Goal: Task Accomplishment & Management: Manage account settings

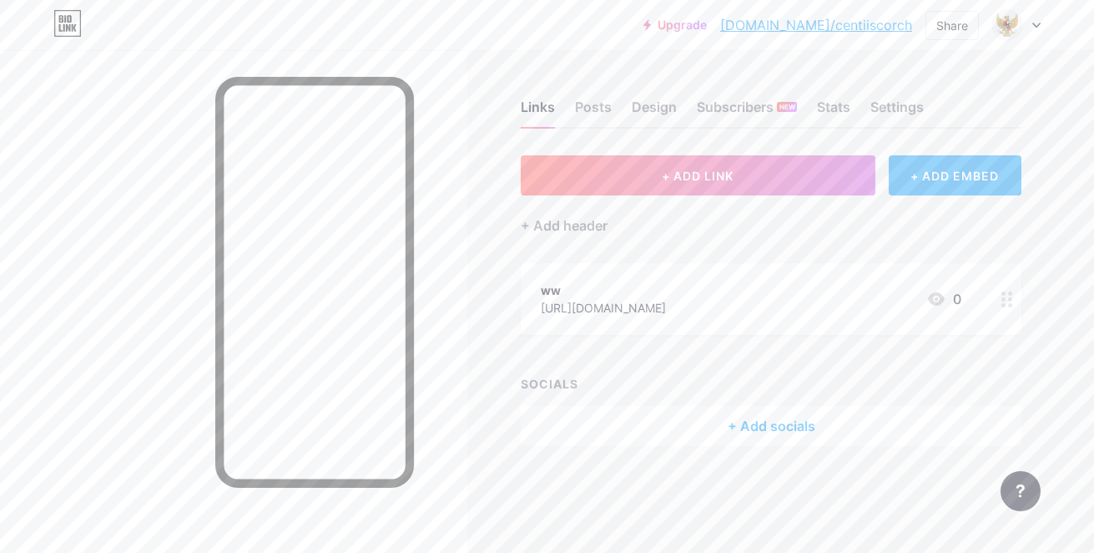
drag, startPoint x: 836, startPoint y: 311, endPoint x: 929, endPoint y: 311, distance: 93.5
click at [929, 311] on div "ww [URL][DOMAIN_NAME] 0" at bounding box center [751, 299] width 421 height 38
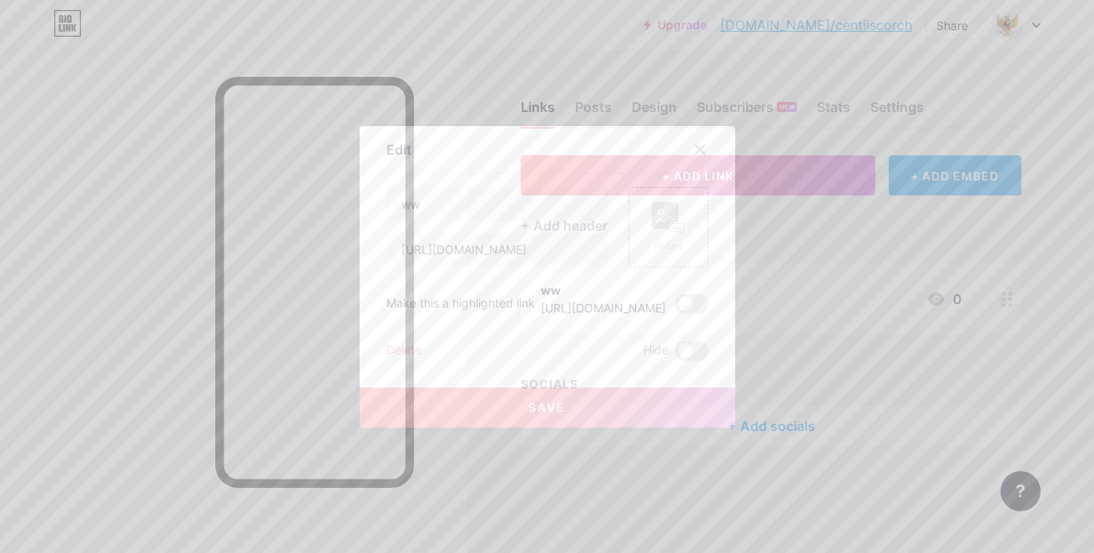
click at [700, 164] on div at bounding box center [710, 149] width 50 height 30
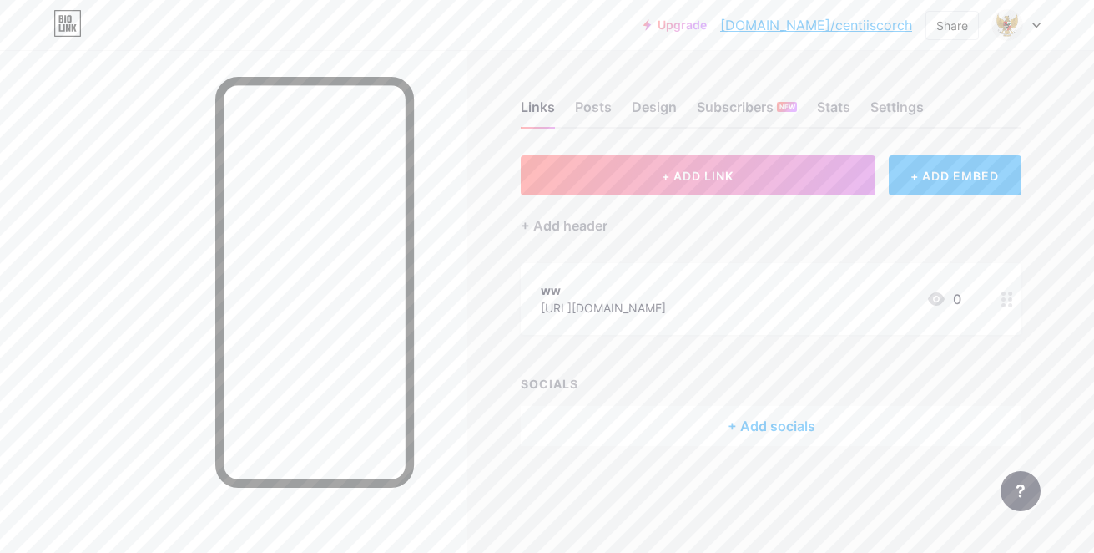
click at [1018, 299] on div at bounding box center [1007, 299] width 28 height 72
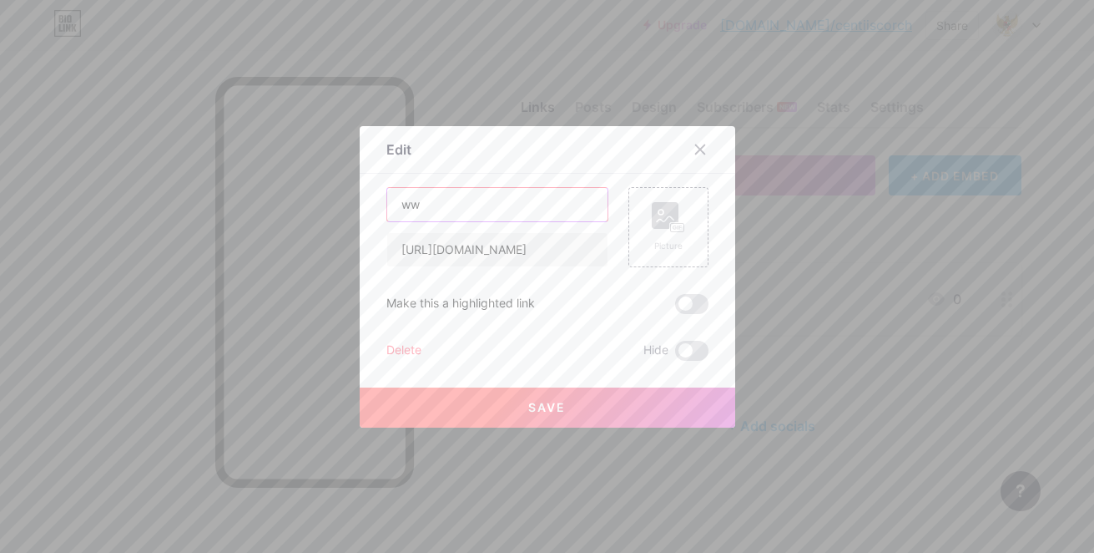
click at [530, 204] on input "ww" at bounding box center [497, 204] width 220 height 33
click at [396, 344] on div "Delete" at bounding box center [404, 351] width 35 height 20
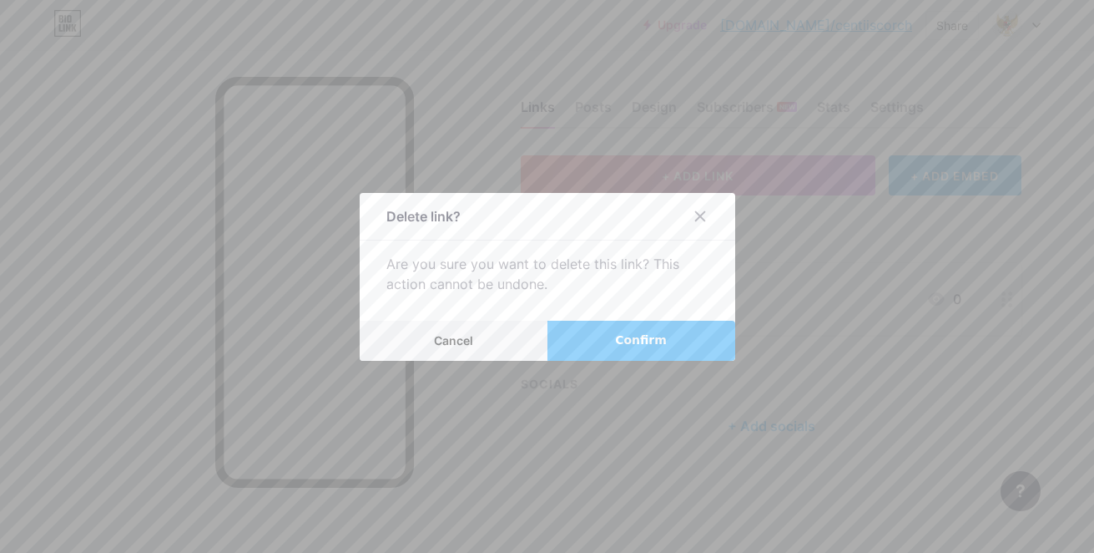
click at [586, 341] on button "Confirm" at bounding box center [642, 341] width 188 height 40
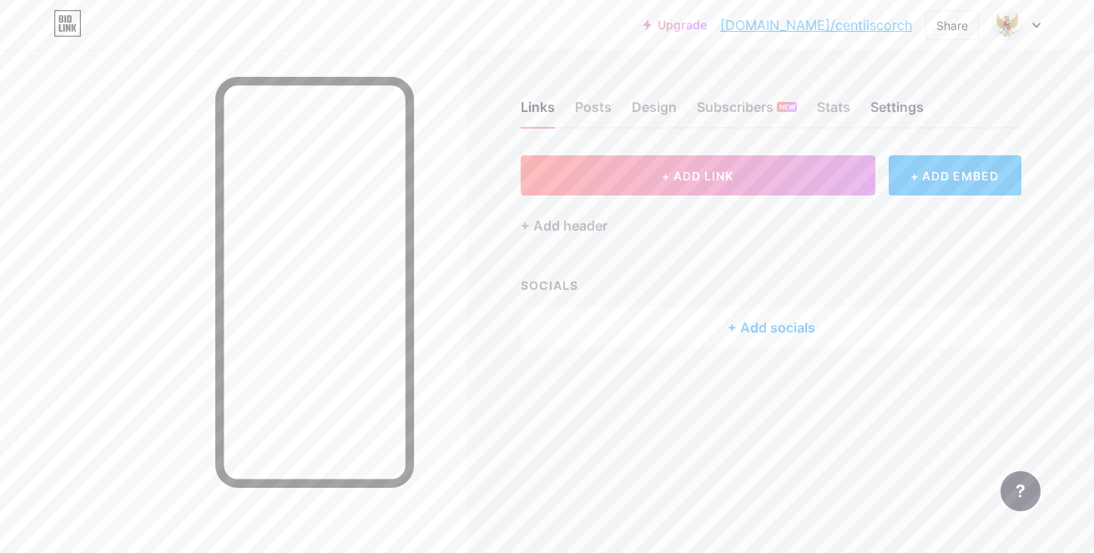
click at [902, 115] on div "Settings" at bounding box center [897, 112] width 53 height 30
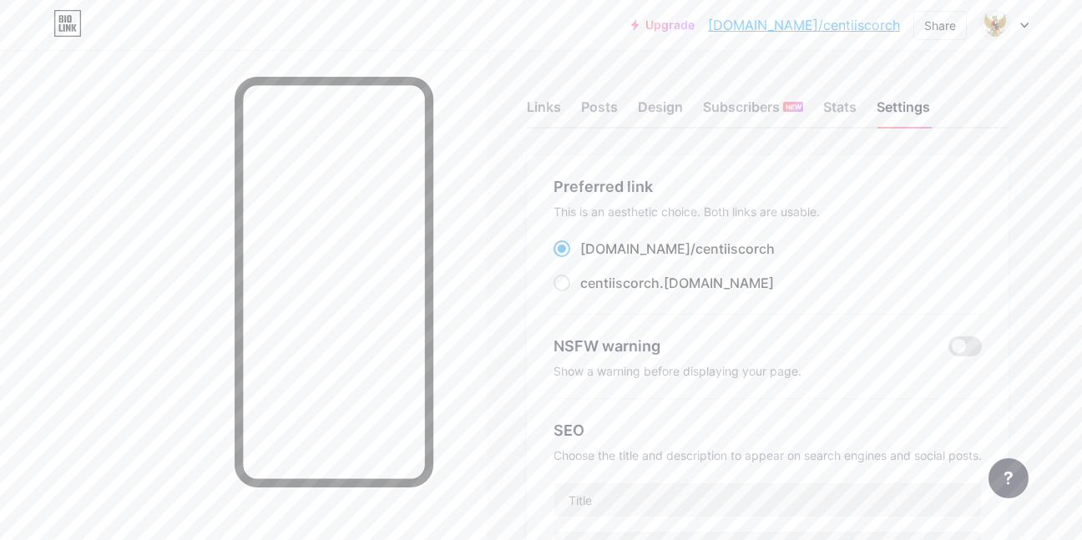
click at [542, 96] on div "Links Posts Design Subscribers NEW Stats Settings" at bounding box center [768, 99] width 482 height 58
click at [551, 107] on div "Links" at bounding box center [544, 112] width 34 height 30
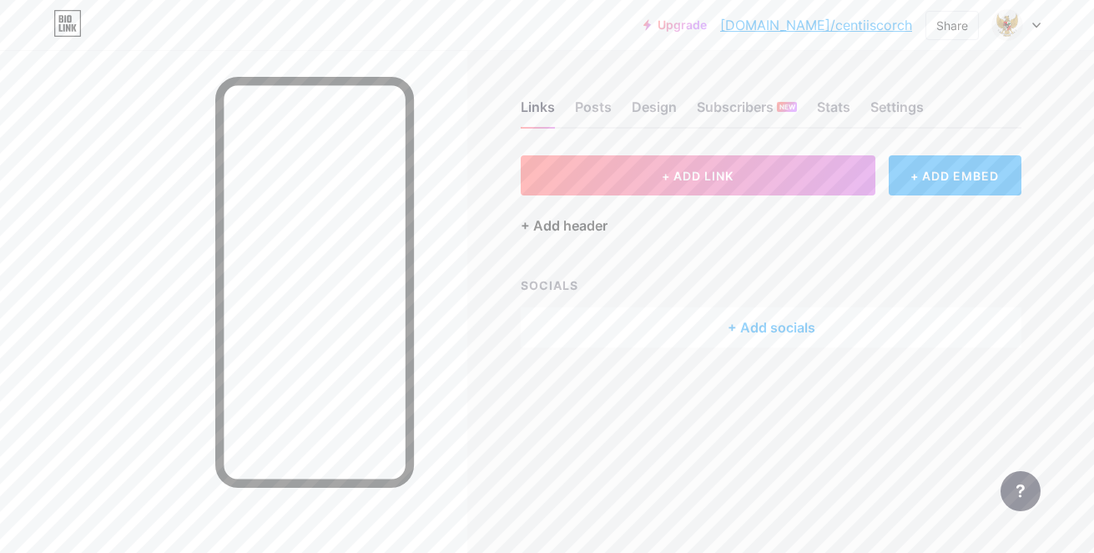
click at [578, 227] on div "+ Add header" at bounding box center [564, 225] width 87 height 20
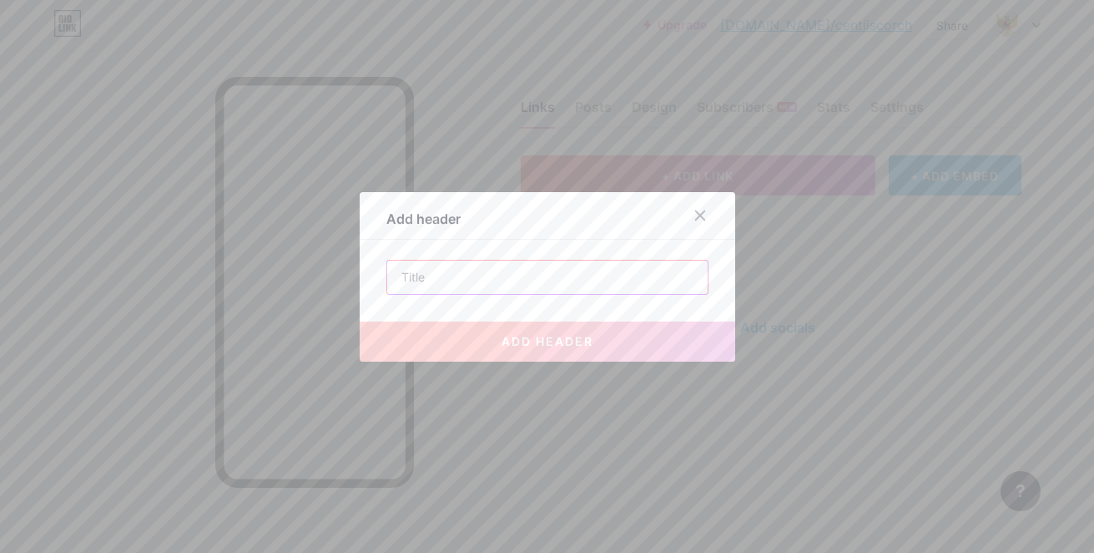
click at [514, 265] on input "text" at bounding box center [547, 276] width 321 height 33
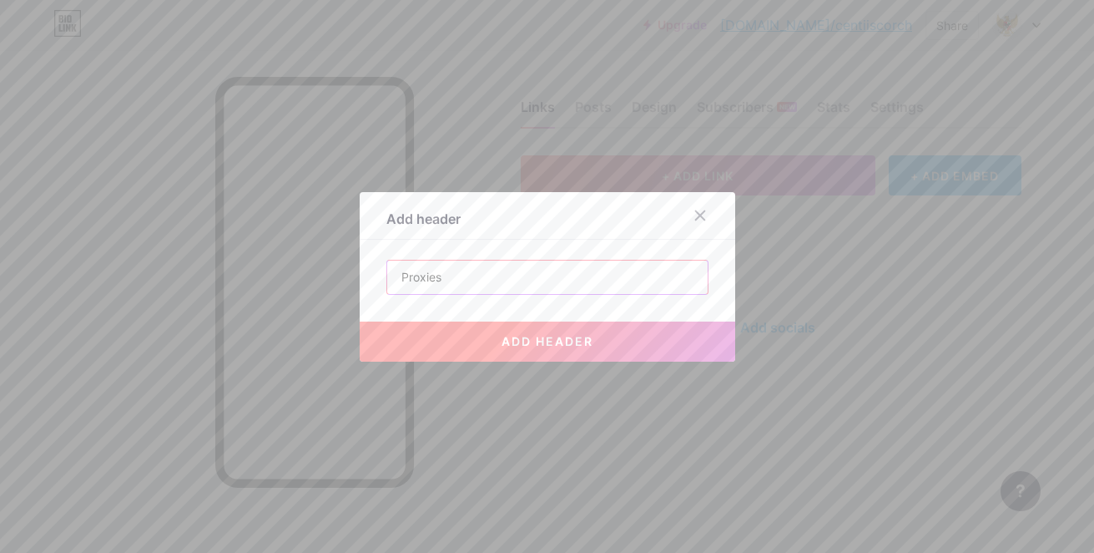
type input "Proxies"
click at [465, 349] on button "add header" at bounding box center [548, 341] width 376 height 40
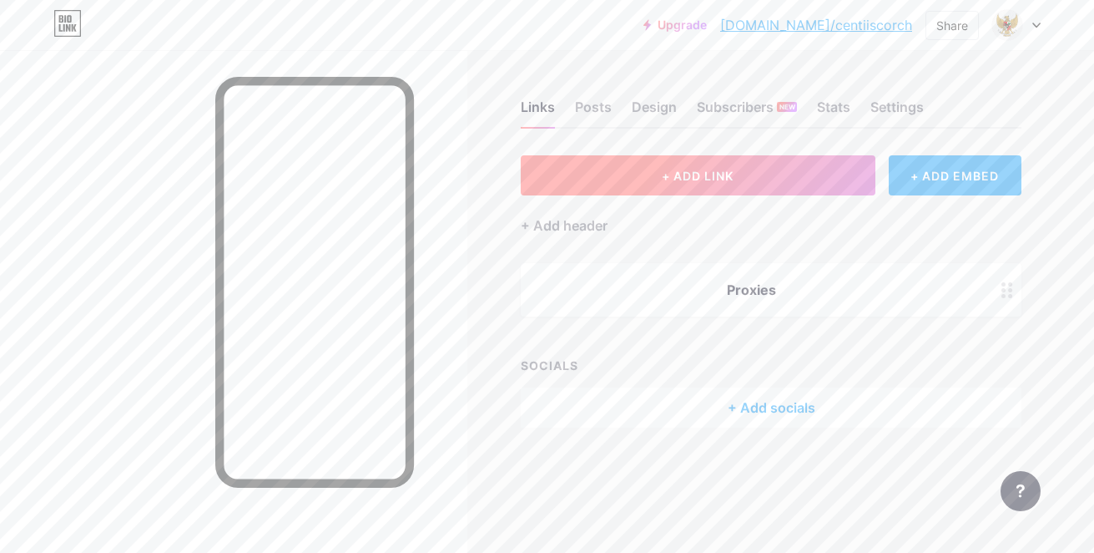
click at [729, 187] on button "+ ADD LINK" at bounding box center [698, 175] width 355 height 40
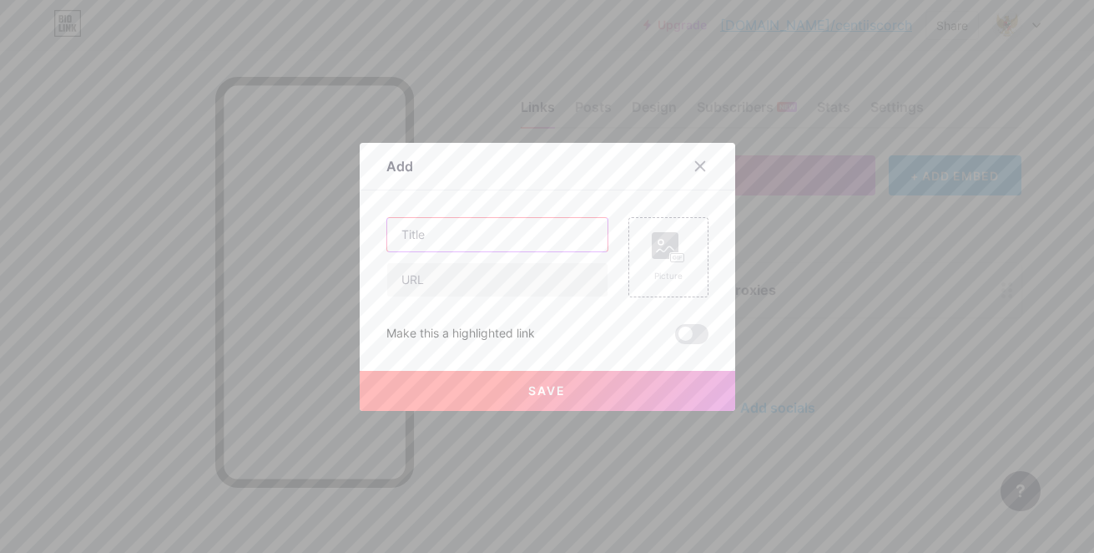
click at [518, 238] on input "text" at bounding box center [497, 234] width 220 height 33
click at [498, 275] on input "text" at bounding box center [497, 279] width 220 height 33
paste input "[URL][DOMAIN_NAME]"
type input "[URL][DOMAIN_NAME]"
click at [494, 244] on input "text" at bounding box center [497, 234] width 220 height 33
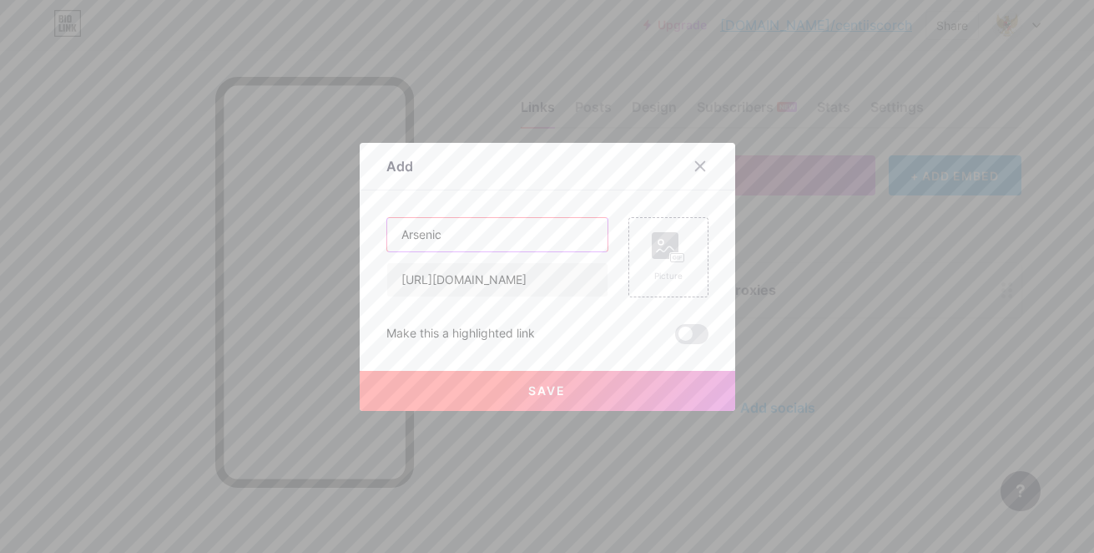
type input "Arsenic"
click at [614, 397] on button "Save" at bounding box center [548, 391] width 376 height 40
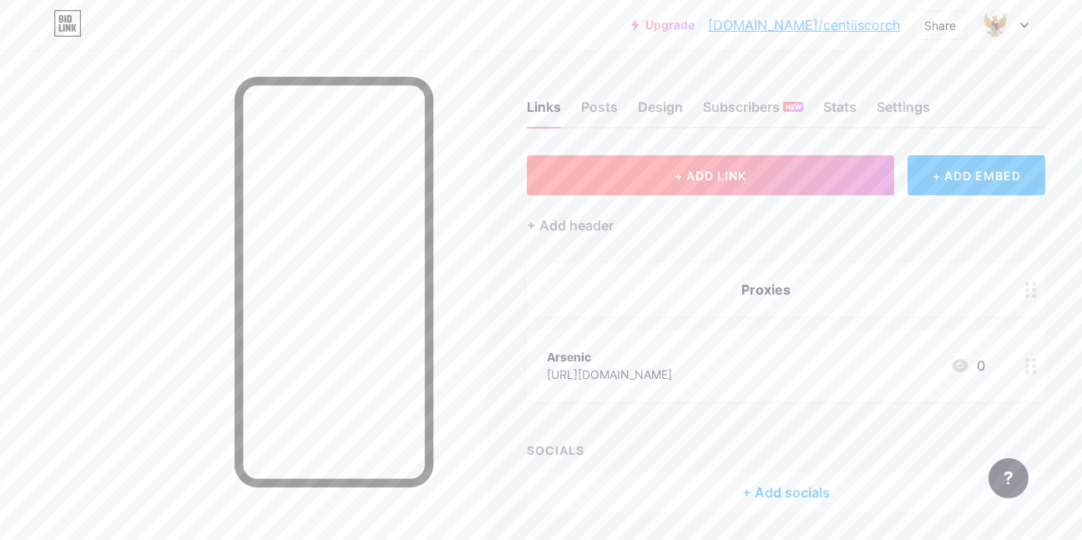
click at [655, 177] on button "+ ADD LINK" at bounding box center [710, 175] width 367 height 40
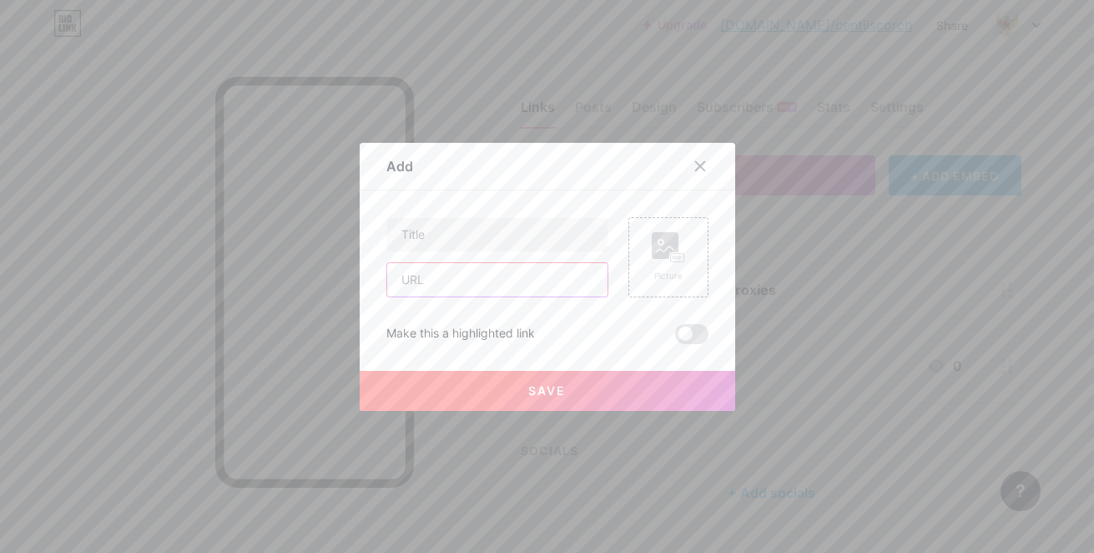
click at [499, 275] on input "text" at bounding box center [497, 279] width 220 height 33
paste input "[URL][DOMAIN_NAME]"
type input "[URL][DOMAIN_NAME]"
click at [499, 235] on input "text" at bounding box center [497, 234] width 220 height 33
type input "b"
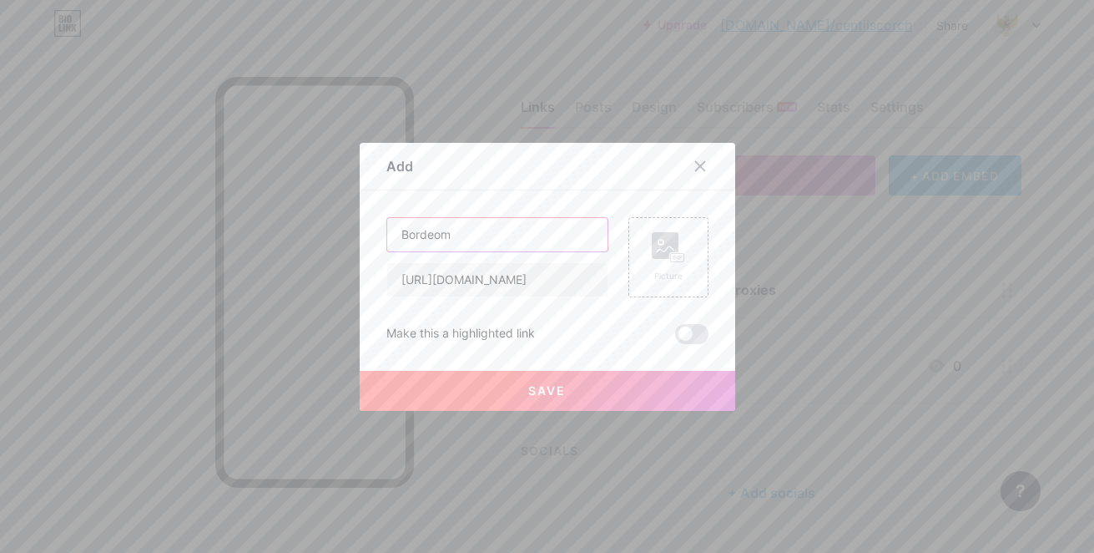
type input "Bordeom"
click at [456, 390] on button "Save" at bounding box center [548, 391] width 376 height 40
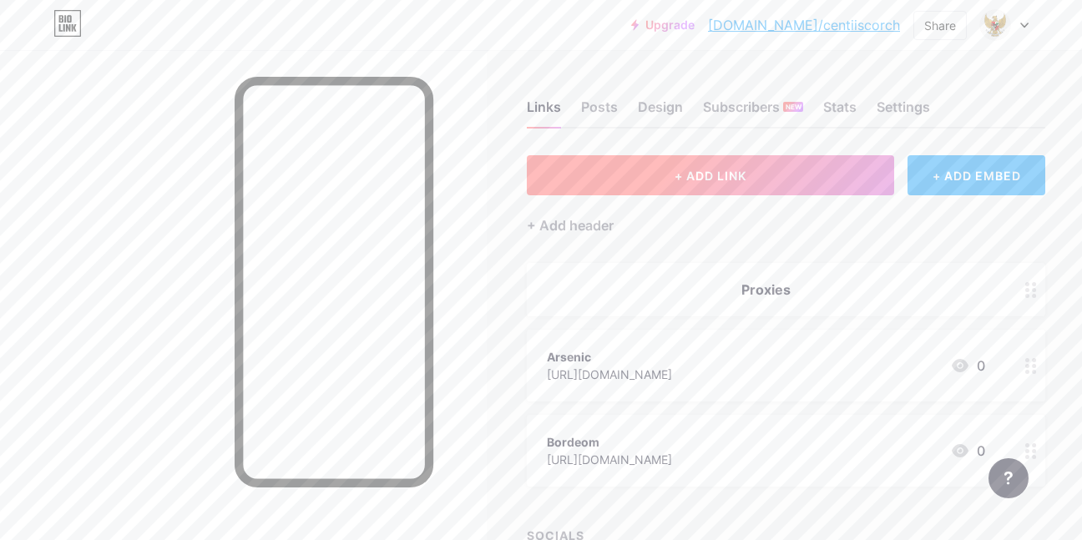
click at [675, 172] on span "+ ADD LINK" at bounding box center [711, 176] width 72 height 14
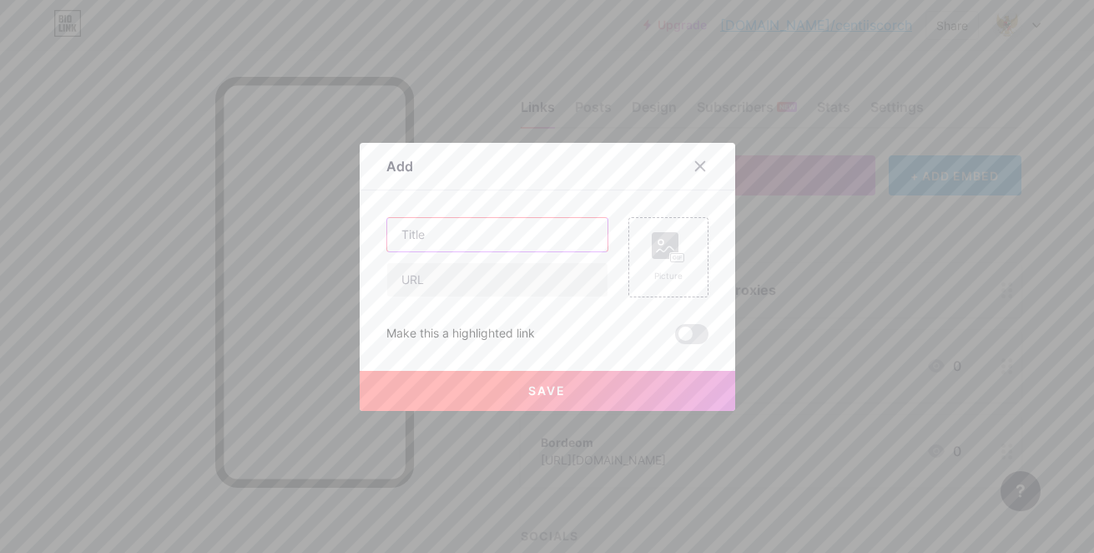
click at [503, 227] on input "text" at bounding box center [497, 234] width 220 height 33
type input "Bordeom 2"
click at [448, 302] on div "Bordeom 2 Picture Make this a highlighted link Save" at bounding box center [548, 280] width 322 height 127
click at [448, 279] on input "text" at bounding box center [497, 279] width 220 height 33
paste input "[URL][DOMAIN_NAME]"
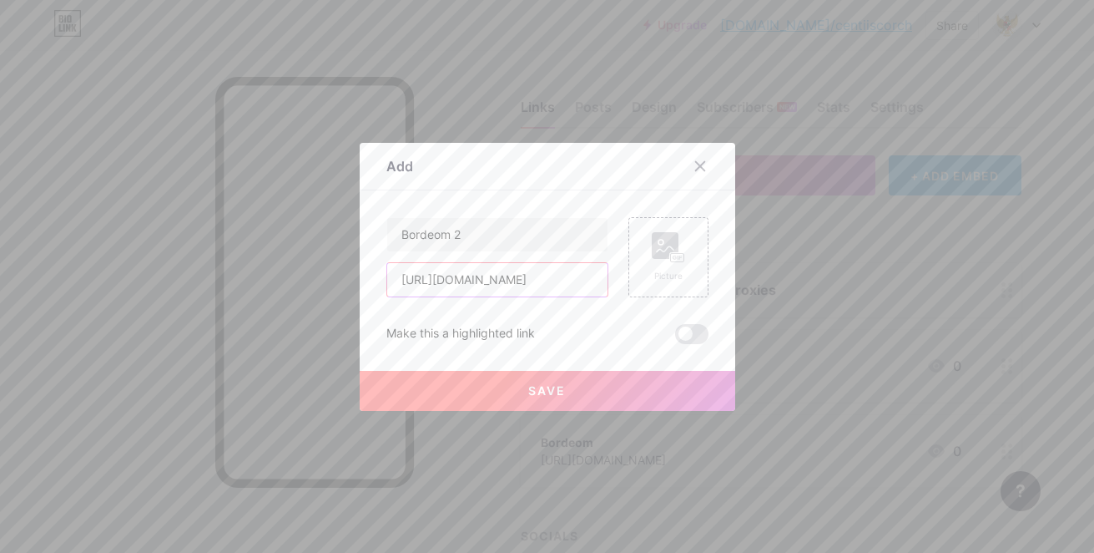
type input "[URL][DOMAIN_NAME]"
click at [464, 394] on button "Save" at bounding box center [548, 391] width 376 height 40
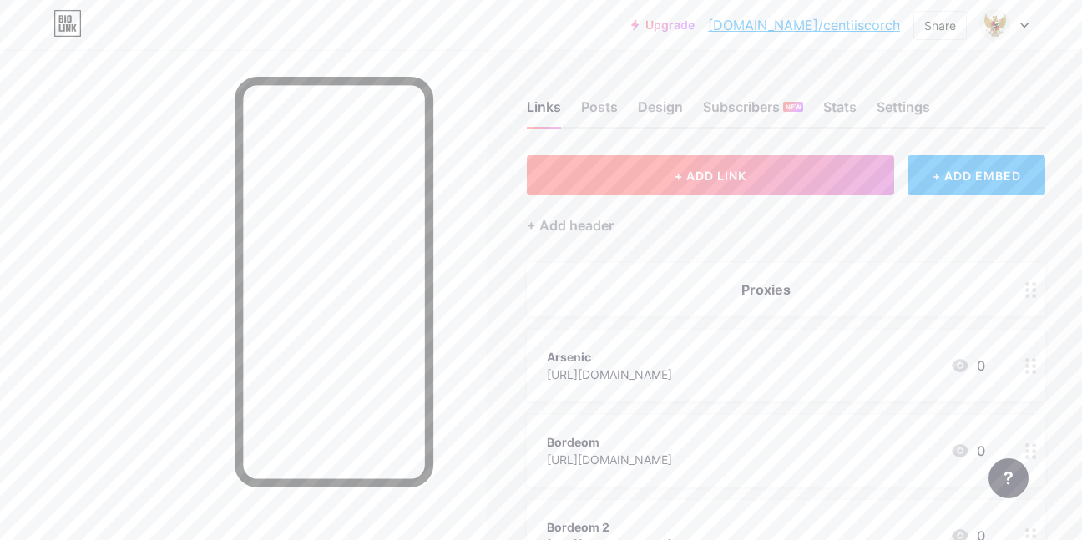
click at [664, 185] on button "+ ADD LINK" at bounding box center [710, 175] width 367 height 40
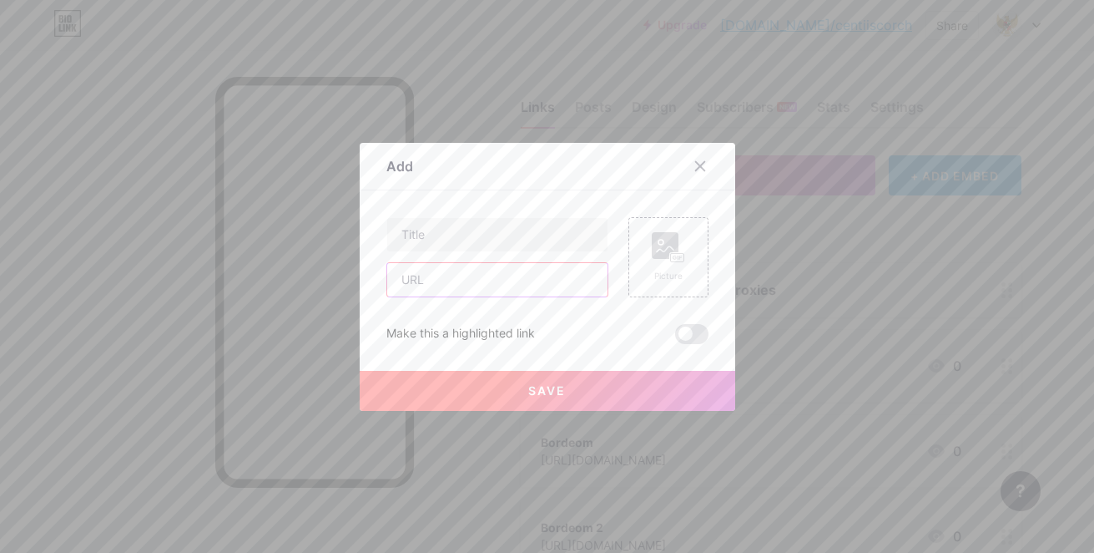
click at [488, 265] on input "text" at bounding box center [497, 279] width 220 height 33
paste input "[URL][DOMAIN_NAME]"
type input "[URL][DOMAIN_NAME]"
click at [449, 240] on input "text" at bounding box center [497, 234] width 220 height 33
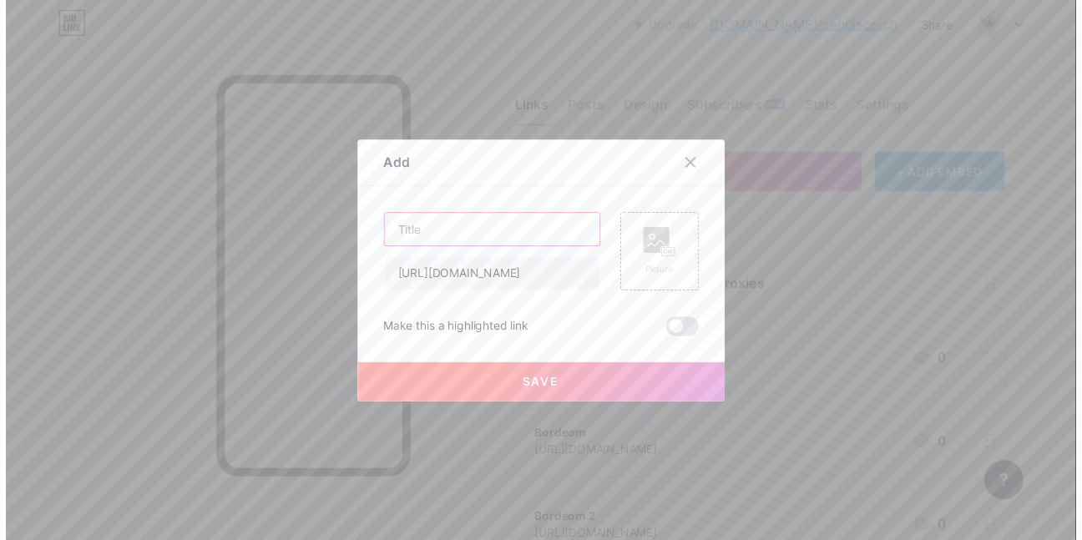
scroll to position [0, 0]
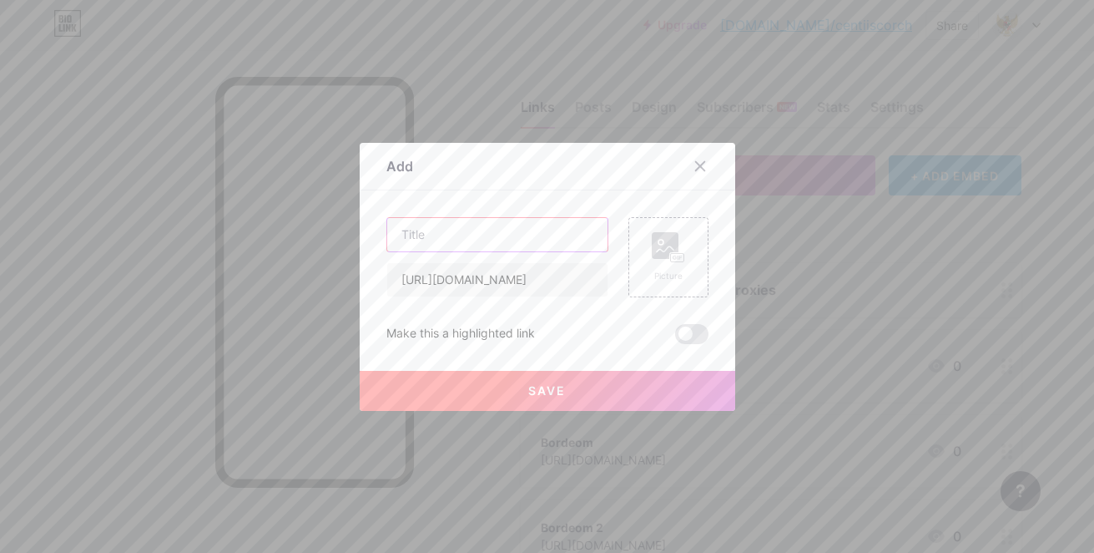
click at [449, 240] on input "text" at bounding box center [497, 234] width 220 height 33
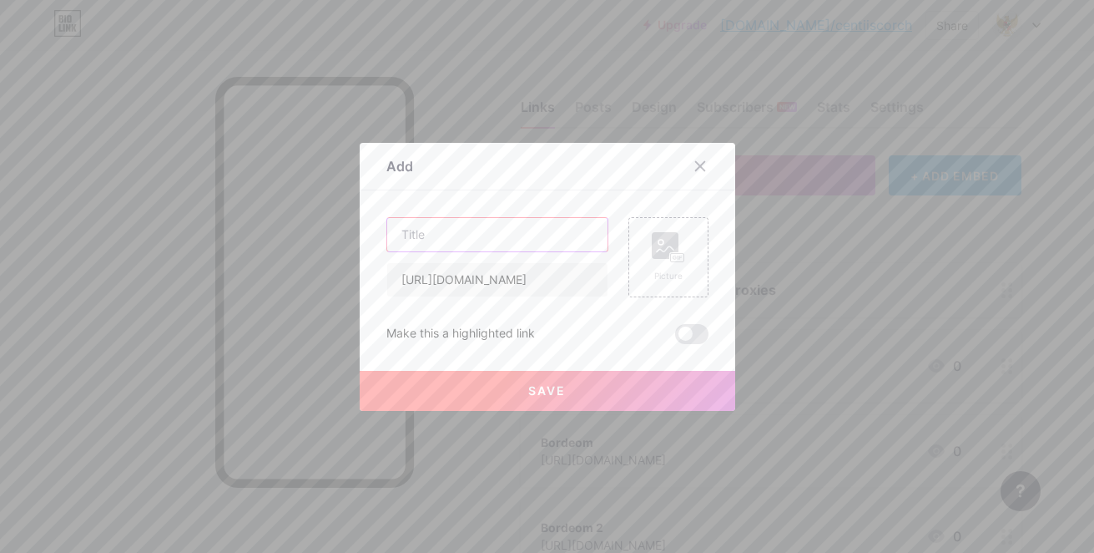
click at [449, 240] on input "text" at bounding box center [497, 234] width 220 height 33
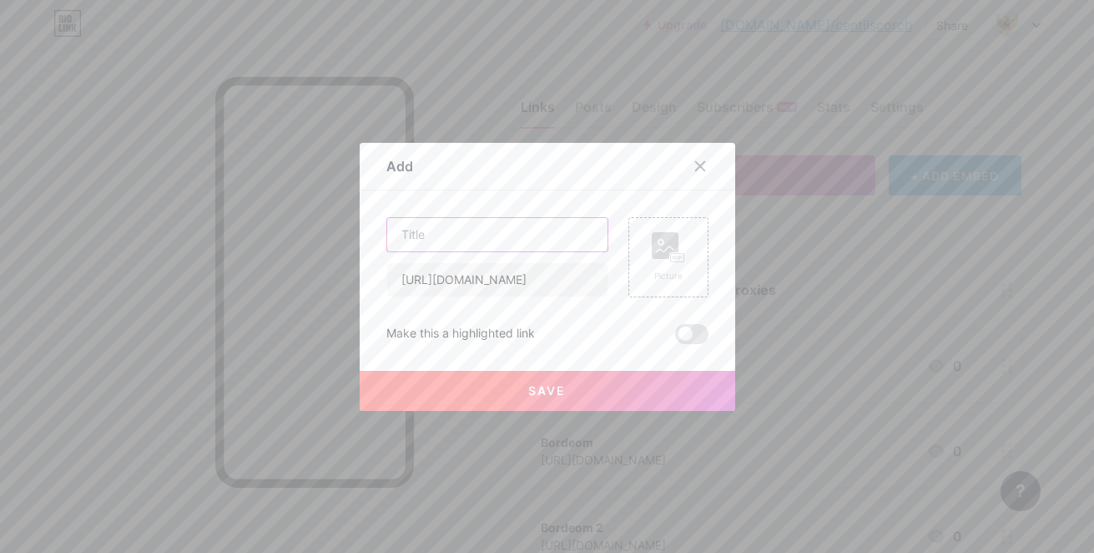
click at [449, 240] on input "text" at bounding box center [497, 234] width 220 height 33
click at [530, 248] on input "Anonymous" at bounding box center [497, 234] width 220 height 33
type input "Anonymous (Virus warning is fake)"
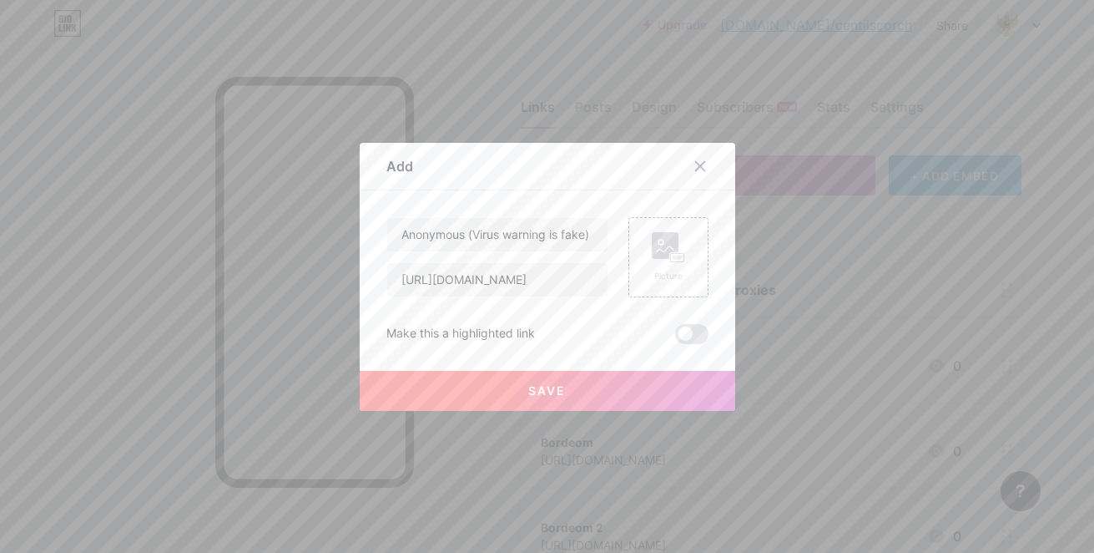
click at [518, 394] on button "Save" at bounding box center [548, 391] width 376 height 40
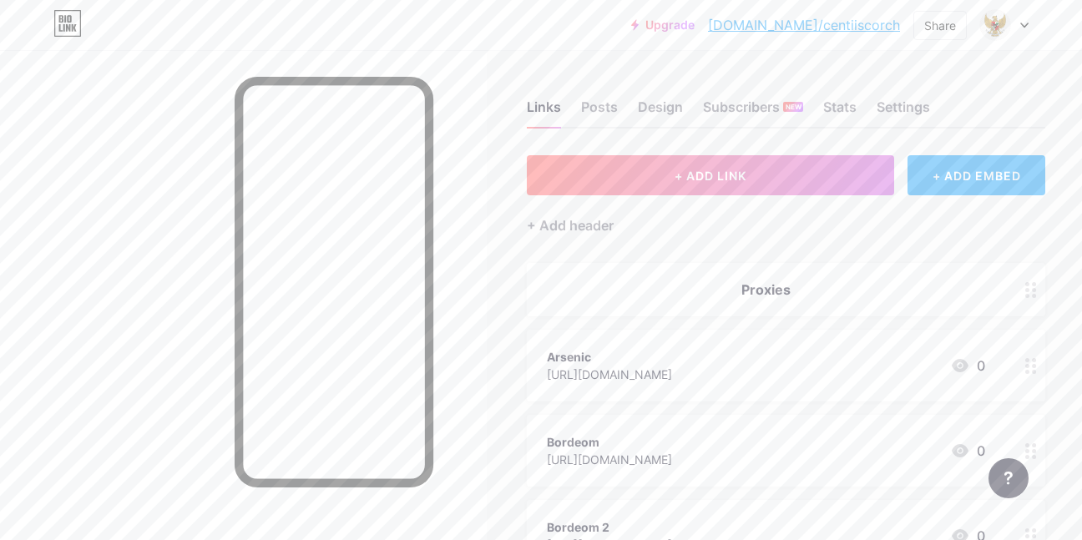
click at [856, 30] on link "[DOMAIN_NAME]/centiiscorch" at bounding box center [804, 25] width 192 height 20
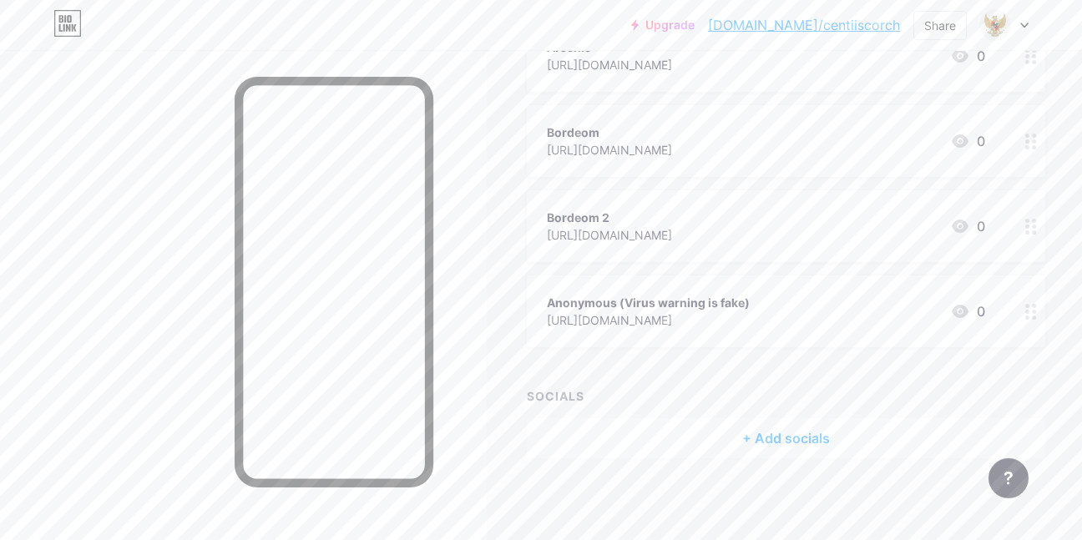
scroll to position [311, 0]
click at [1017, 312] on div at bounding box center [1031, 311] width 28 height 72
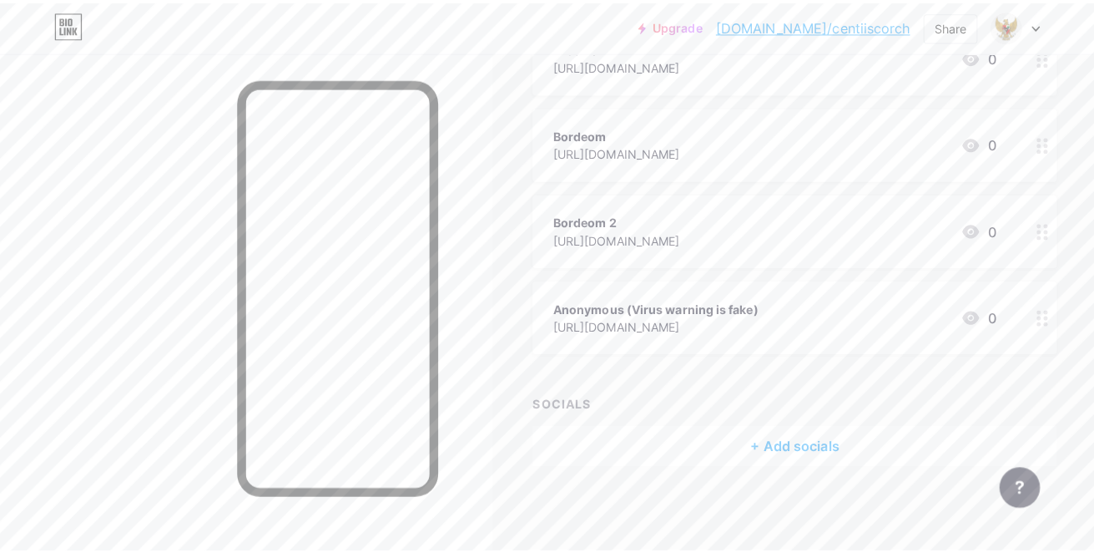
scroll to position [298, 0]
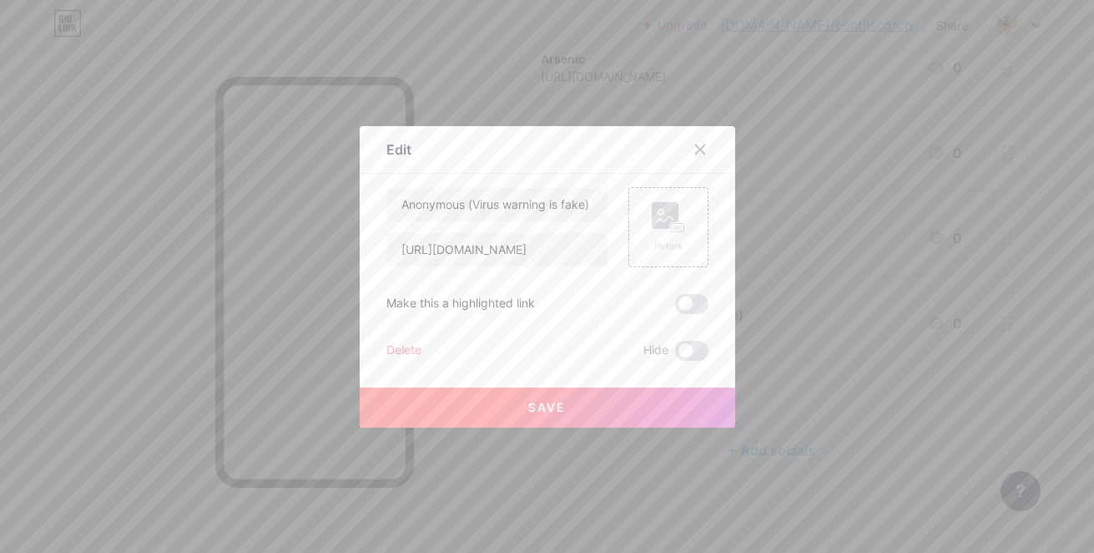
click at [414, 349] on div "Delete" at bounding box center [404, 351] width 35 height 20
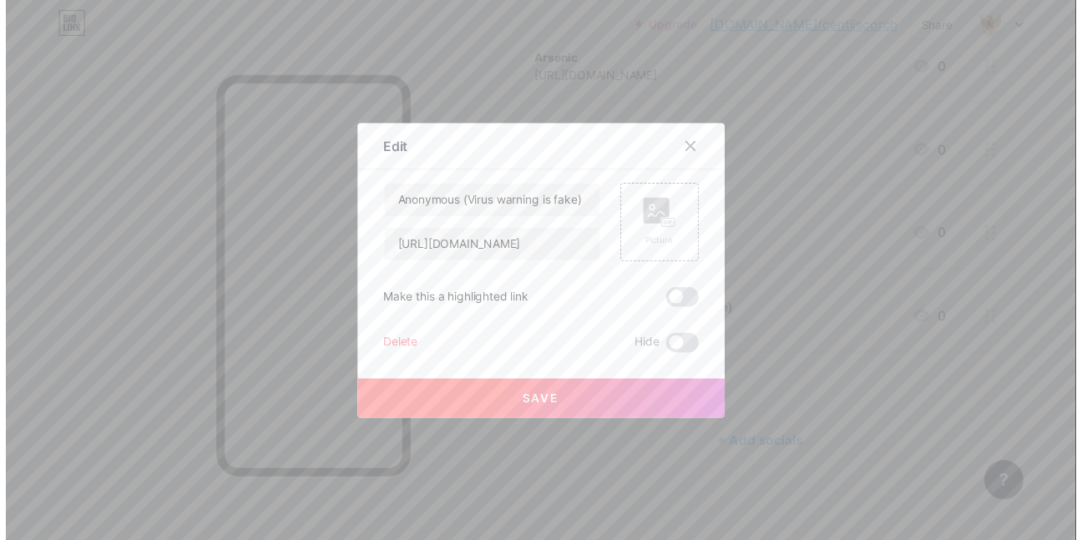
scroll to position [311, 0]
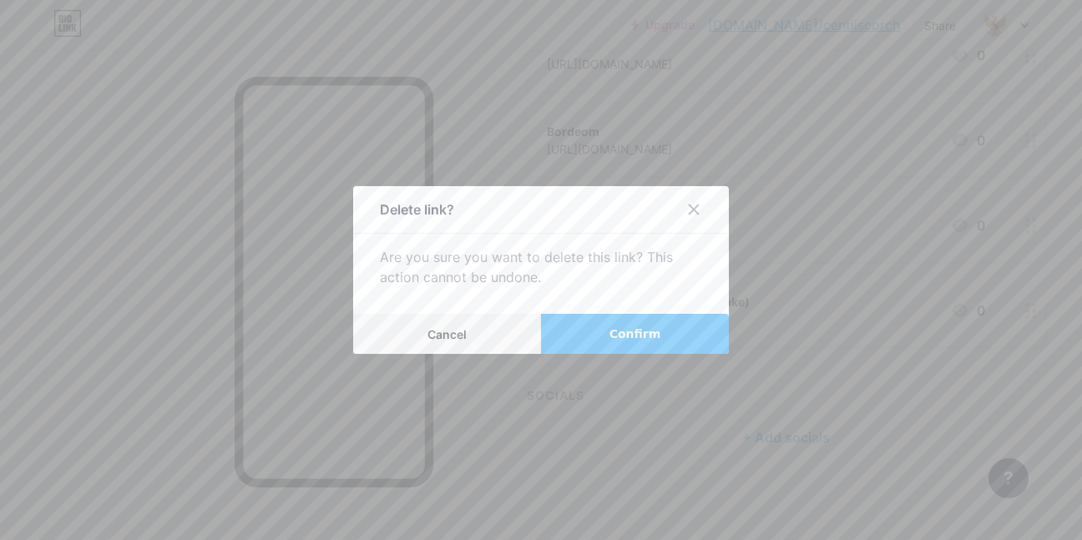
click at [608, 341] on button "Confirm" at bounding box center [635, 334] width 188 height 40
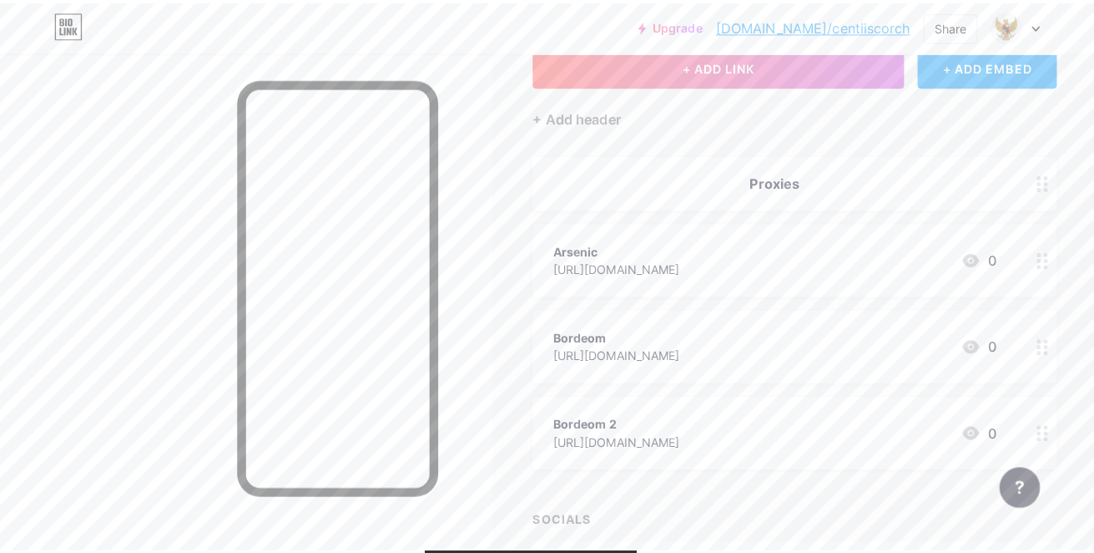
scroll to position [0, 0]
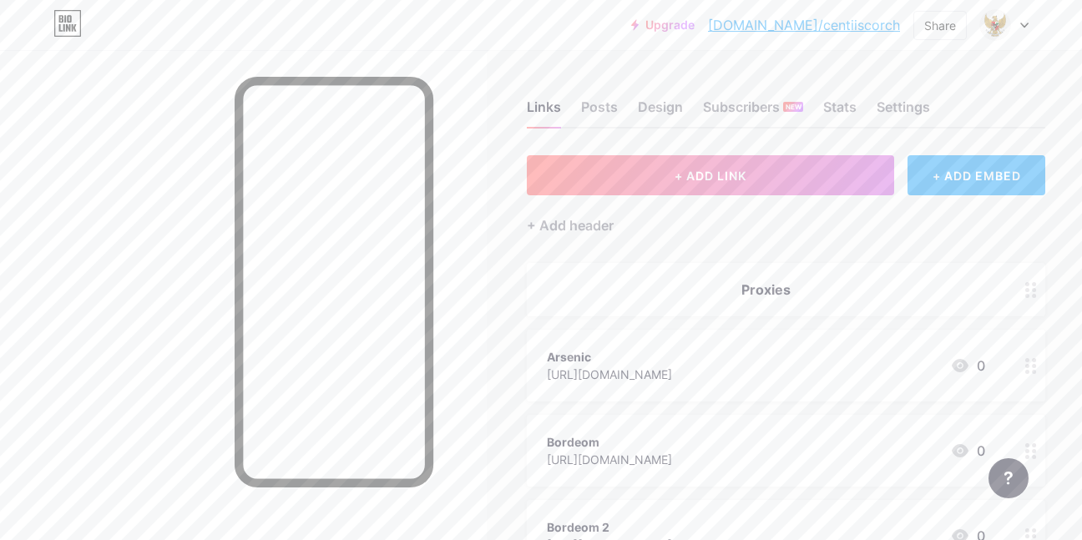
click at [727, 204] on div "+ Add header" at bounding box center [786, 215] width 518 height 41
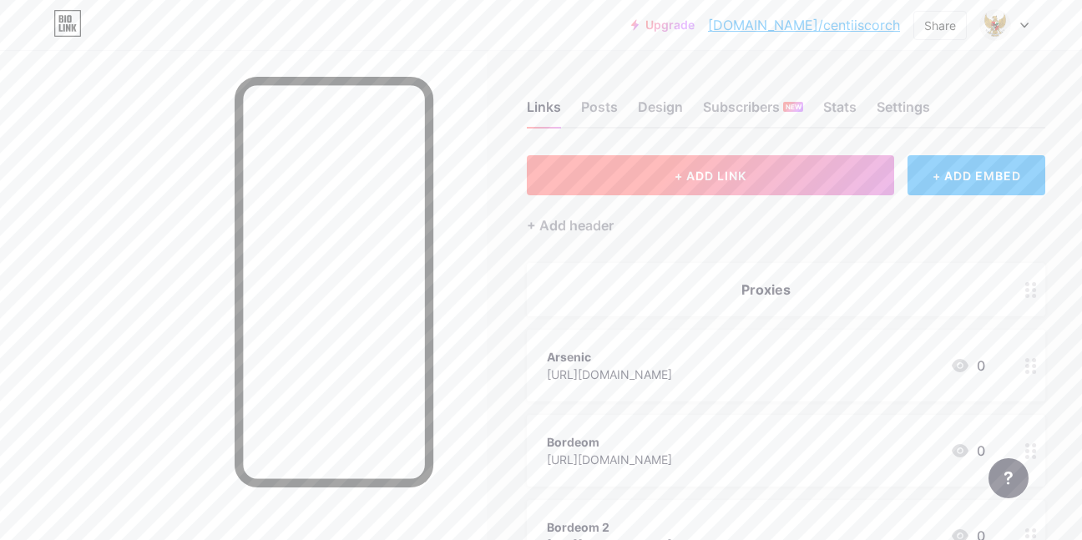
click at [660, 174] on button "+ ADD LINK" at bounding box center [710, 175] width 367 height 40
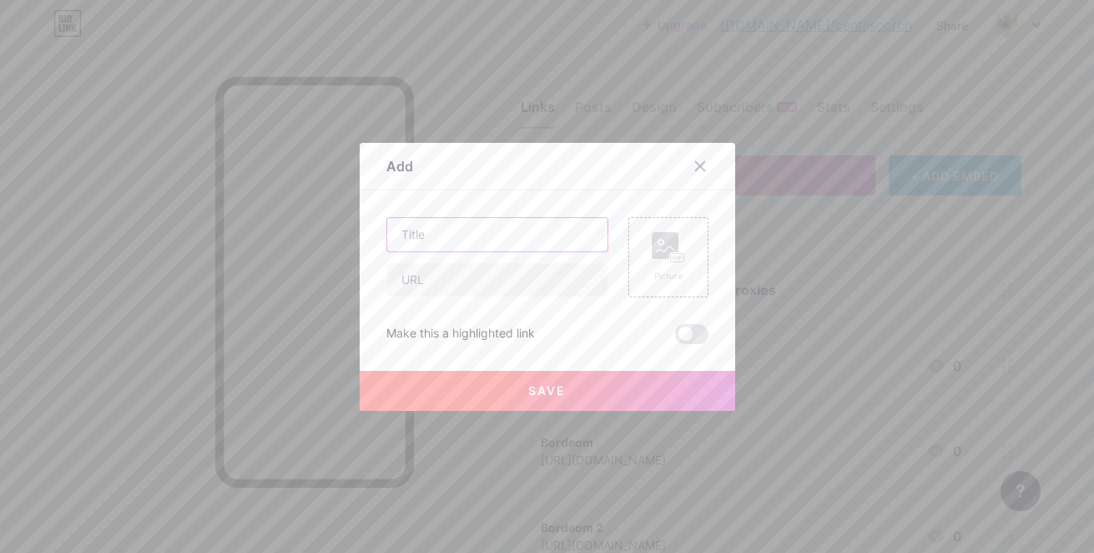
click at [541, 218] on input "text" at bounding box center [497, 234] width 220 height 33
type input "Tiw"
click at [480, 275] on input "text" at bounding box center [497, 279] width 220 height 33
paste input "[URL][DOMAIN_NAME]"
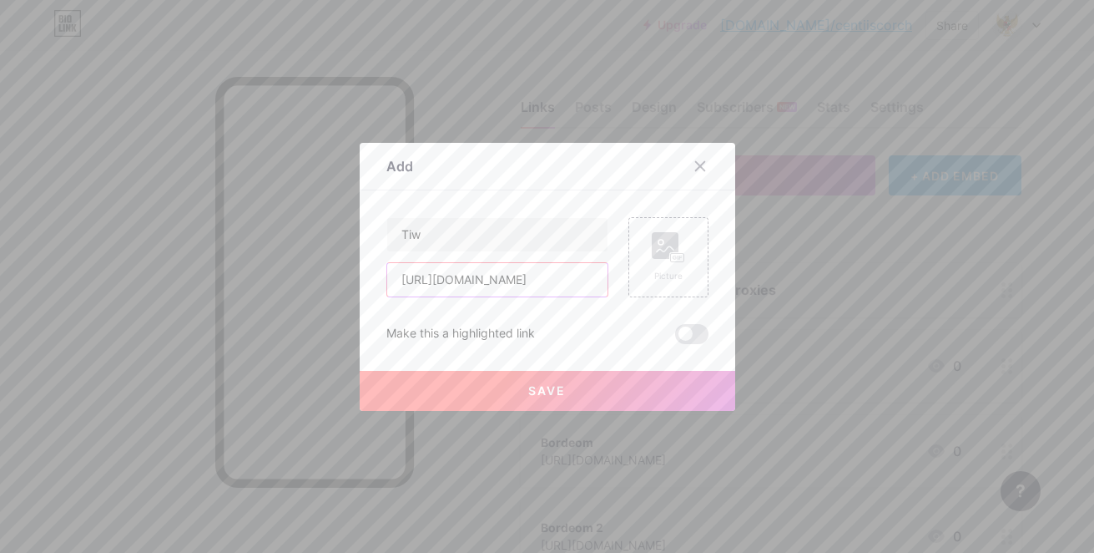
type input "[URL][DOMAIN_NAME]"
click at [553, 392] on span "Save" at bounding box center [547, 390] width 38 height 14
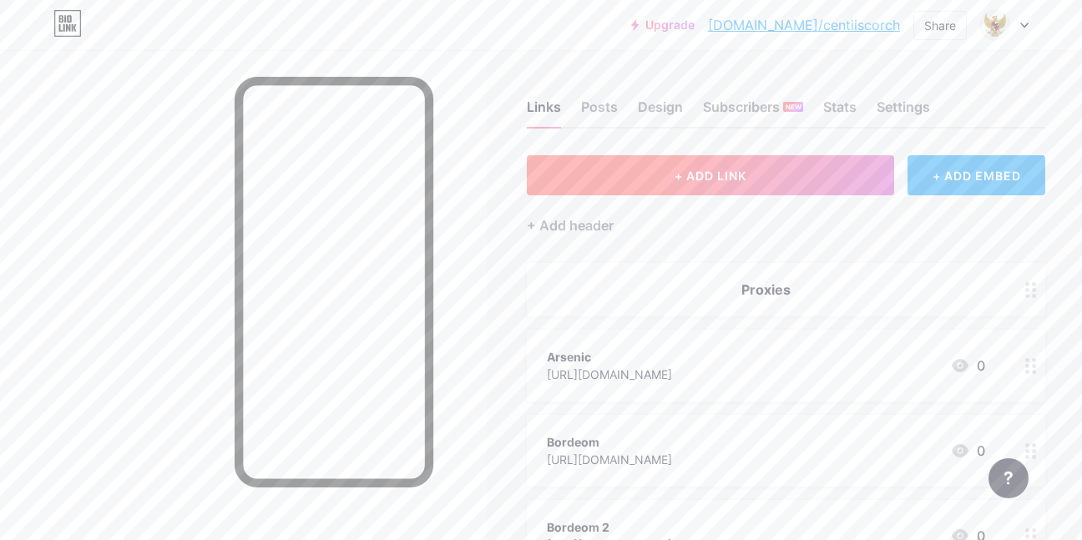
click at [675, 180] on span "+ ADD LINK" at bounding box center [711, 176] width 72 height 14
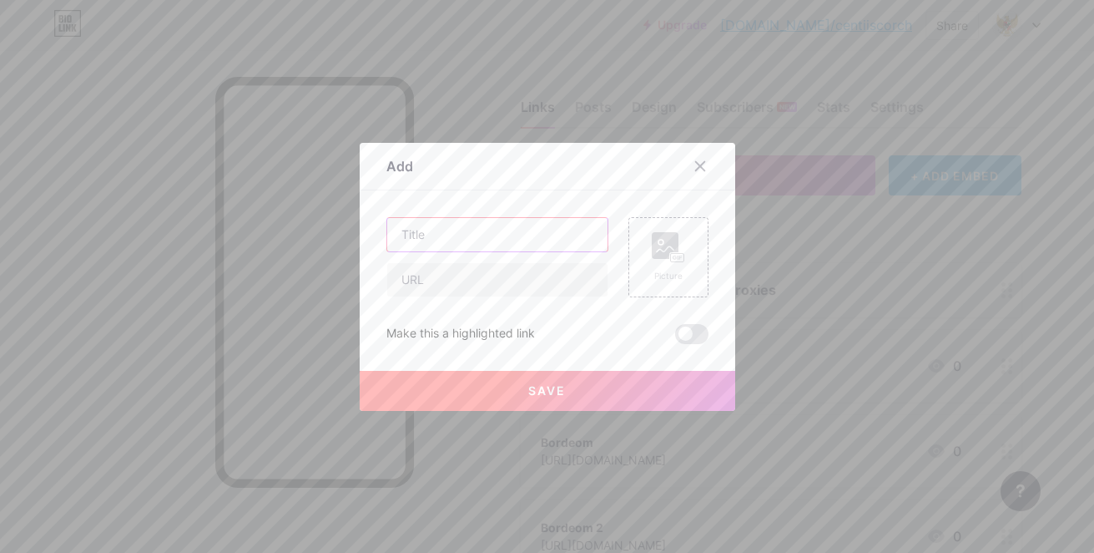
click at [545, 220] on input "text" at bounding box center [497, 234] width 220 height 33
paste input "[URL][DOMAIN_NAME]"
type input "h"
click at [449, 273] on input "text" at bounding box center [497, 279] width 220 height 33
paste input "[URL][DOMAIN_NAME]"
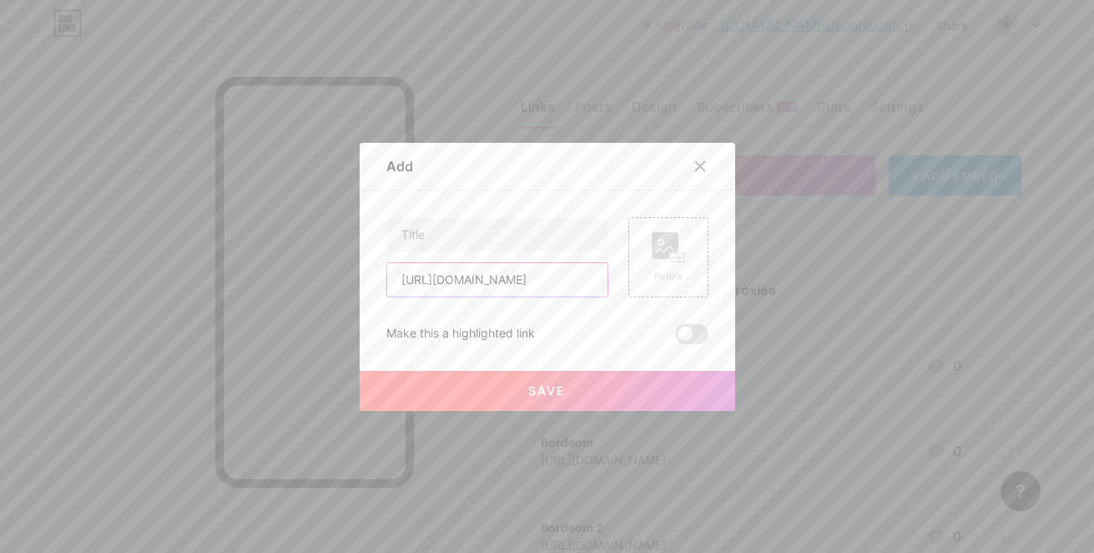
scroll to position [0, 49]
type input "[URL][DOMAIN_NAME]"
click at [469, 245] on input "text" at bounding box center [497, 234] width 220 height 33
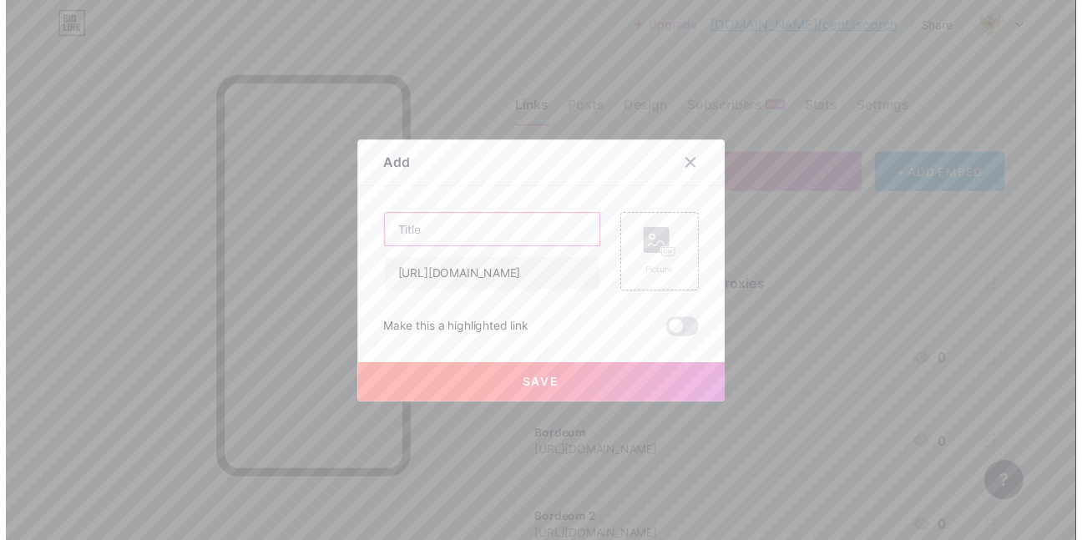
scroll to position [0, 0]
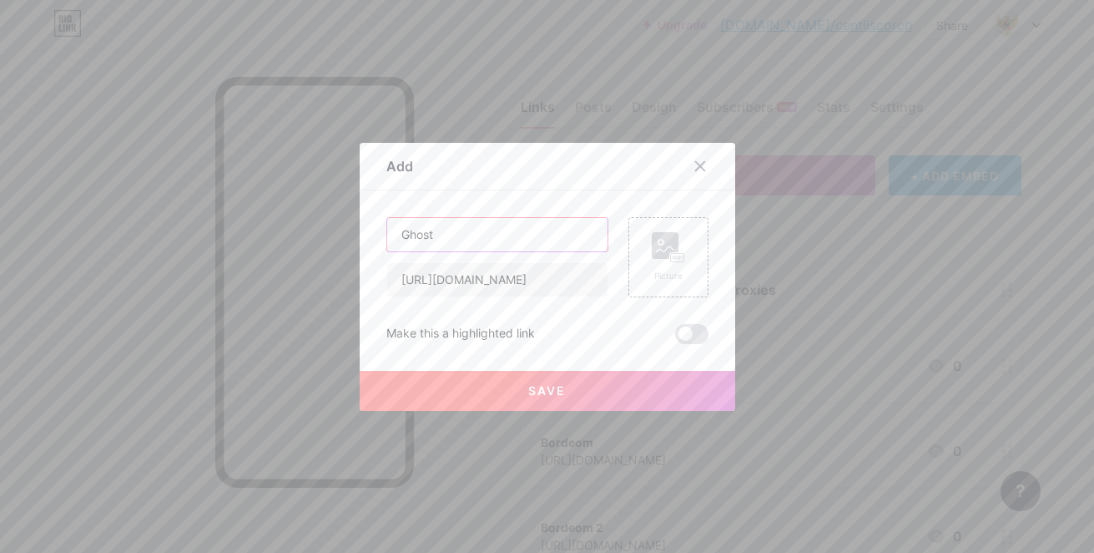
type input "Ghost"
click at [542, 394] on span "Save" at bounding box center [547, 390] width 38 height 14
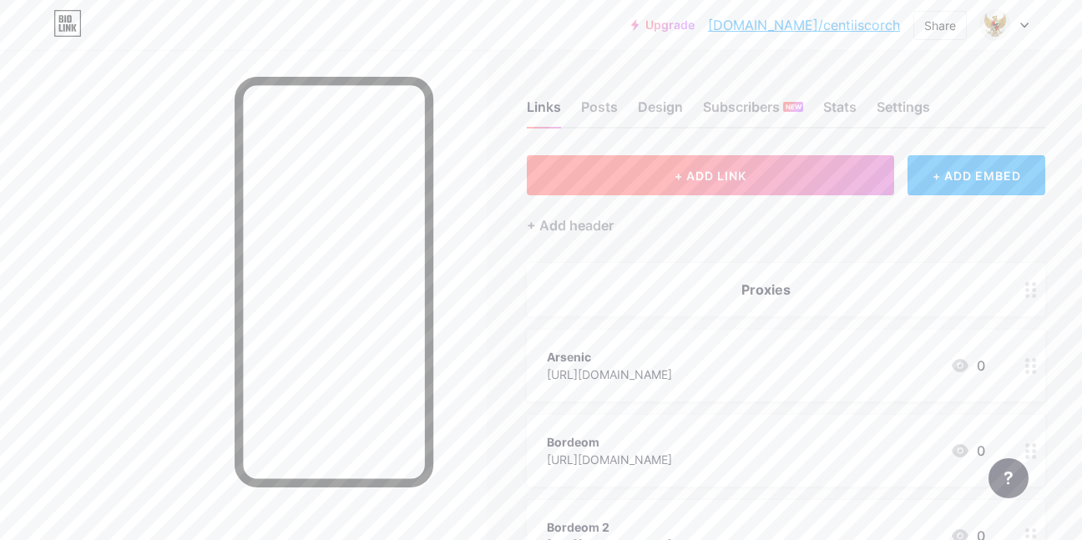
click at [686, 172] on span "+ ADD LINK" at bounding box center [711, 176] width 72 height 14
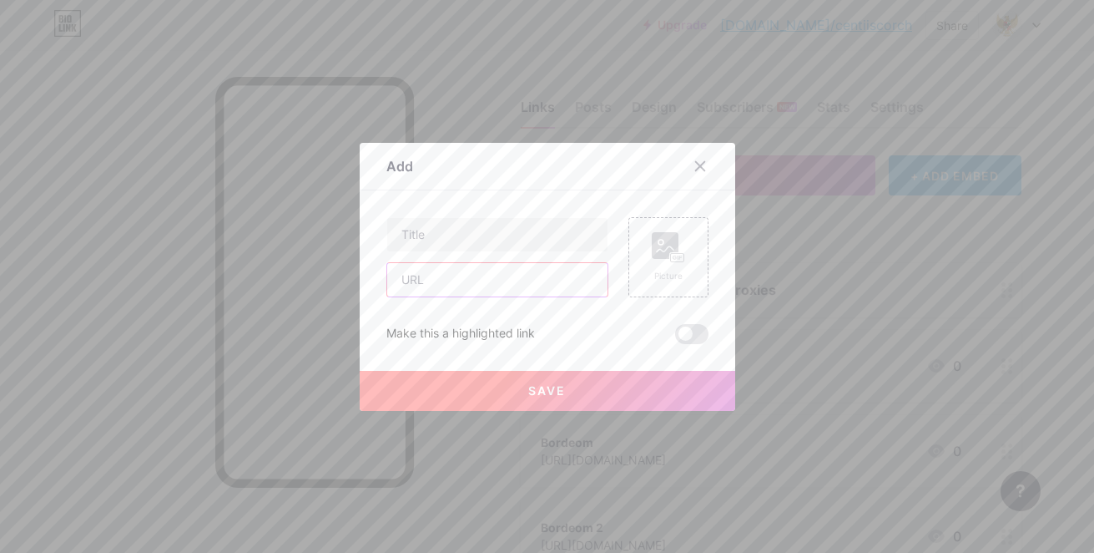
click at [447, 275] on input "text" at bounding box center [497, 279] width 220 height 33
paste input "[URL][DOMAIN_NAME]"
type input "[URL][DOMAIN_NAME]"
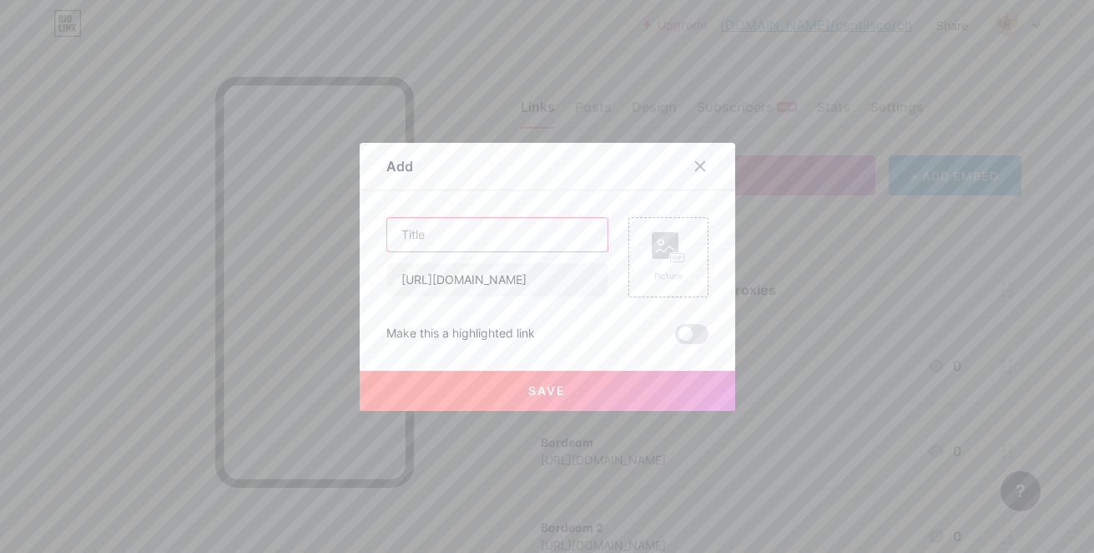
click at [455, 245] on input "text" at bounding box center [497, 234] width 220 height 33
type input "Echo"
click at [490, 394] on button "Save" at bounding box center [548, 391] width 376 height 40
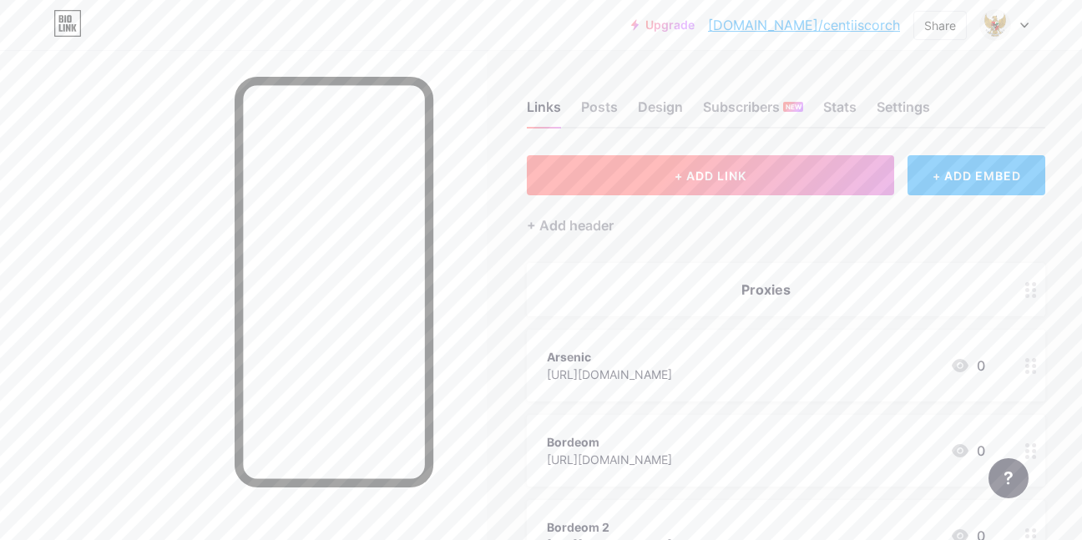
click at [747, 194] on button "+ ADD LINK" at bounding box center [710, 175] width 367 height 40
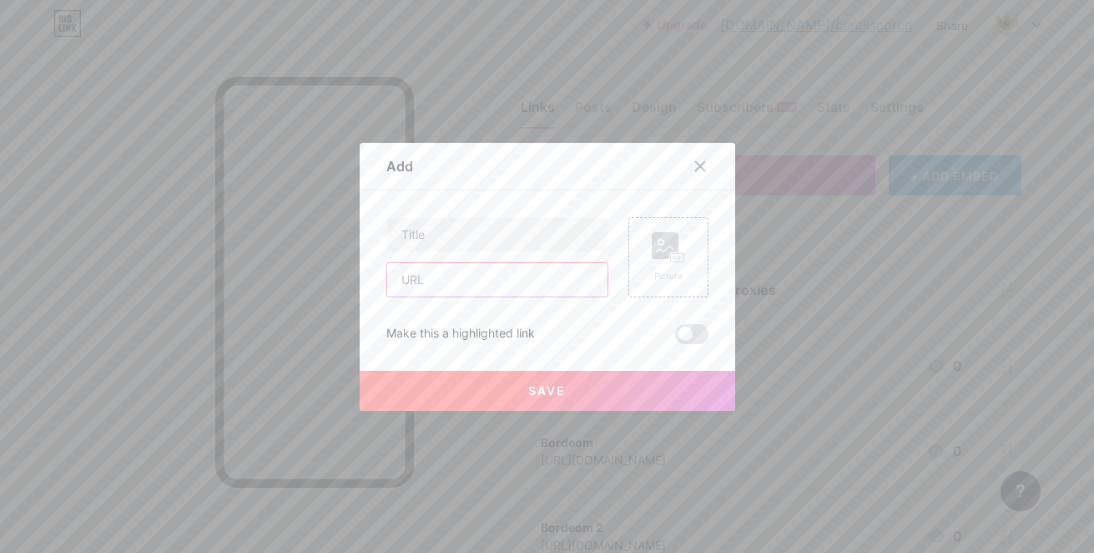
click at [523, 278] on input "text" at bounding box center [497, 279] width 220 height 33
paste input "[URL][DOMAIN_NAME]"
type input "[URL][DOMAIN_NAME]"
click at [504, 238] on input "text" at bounding box center [497, 234] width 220 height 33
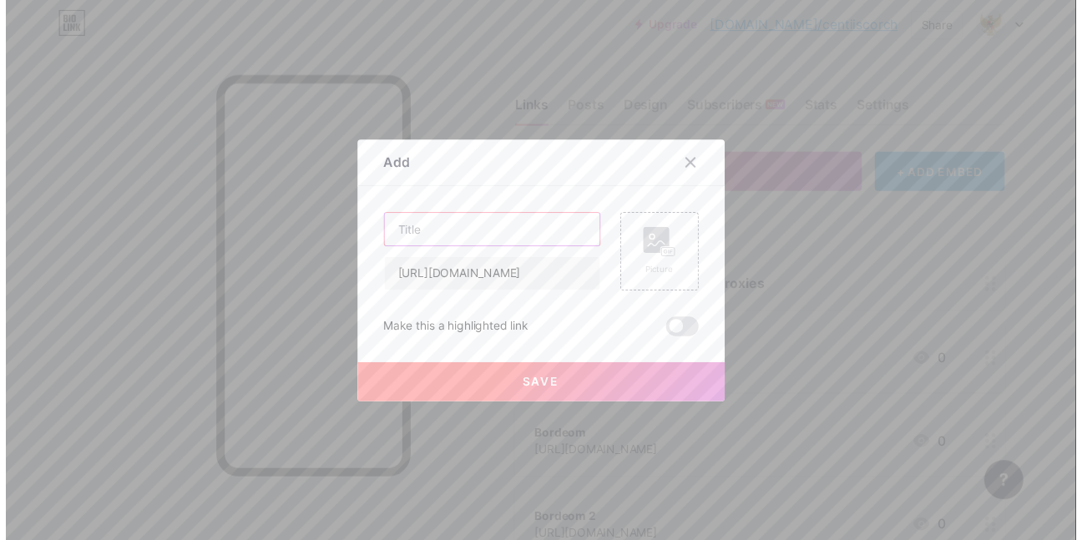
scroll to position [0, 0]
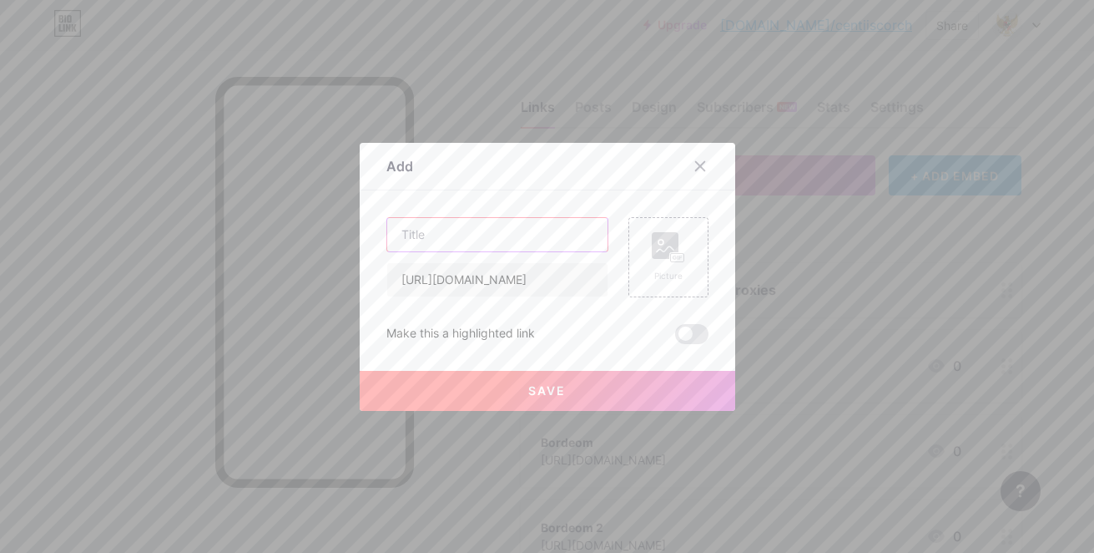
click at [452, 234] on input "text" at bounding box center [497, 234] width 220 height 33
type input "Random"
click at [663, 387] on button "Save" at bounding box center [548, 391] width 376 height 40
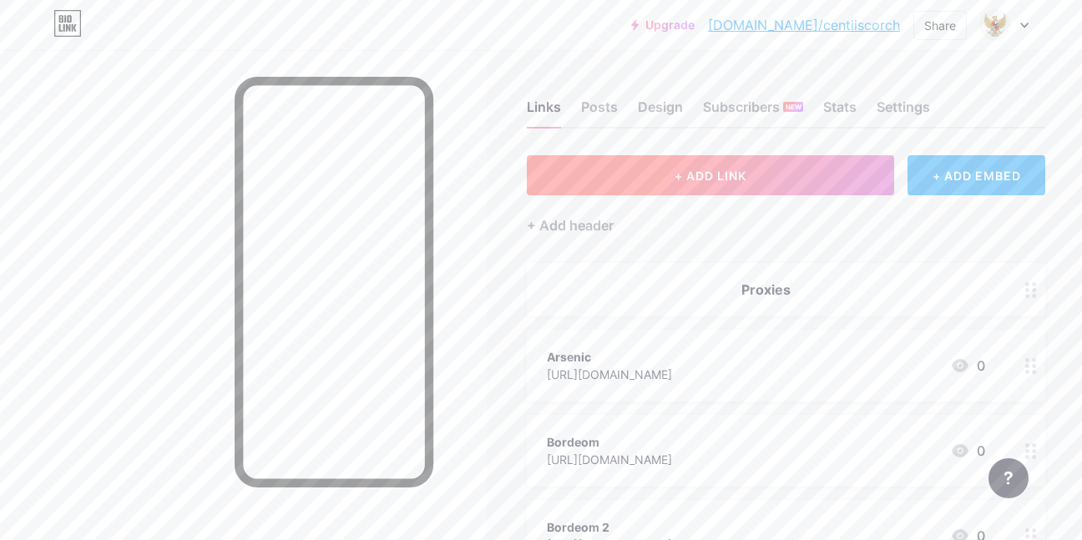
click at [683, 180] on span "+ ADD LINK" at bounding box center [711, 176] width 72 height 14
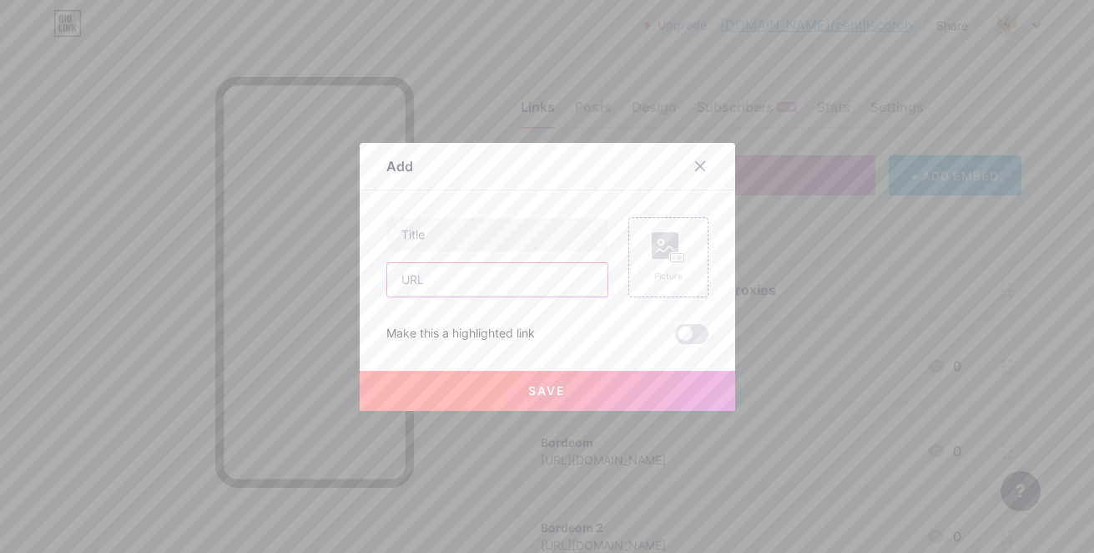
click at [481, 258] on div at bounding box center [498, 257] width 222 height 80
paste input "[URL][DOMAIN_NAME]"
type input "[URL][DOMAIN_NAME]"
click at [493, 235] on input "text" at bounding box center [497, 234] width 220 height 33
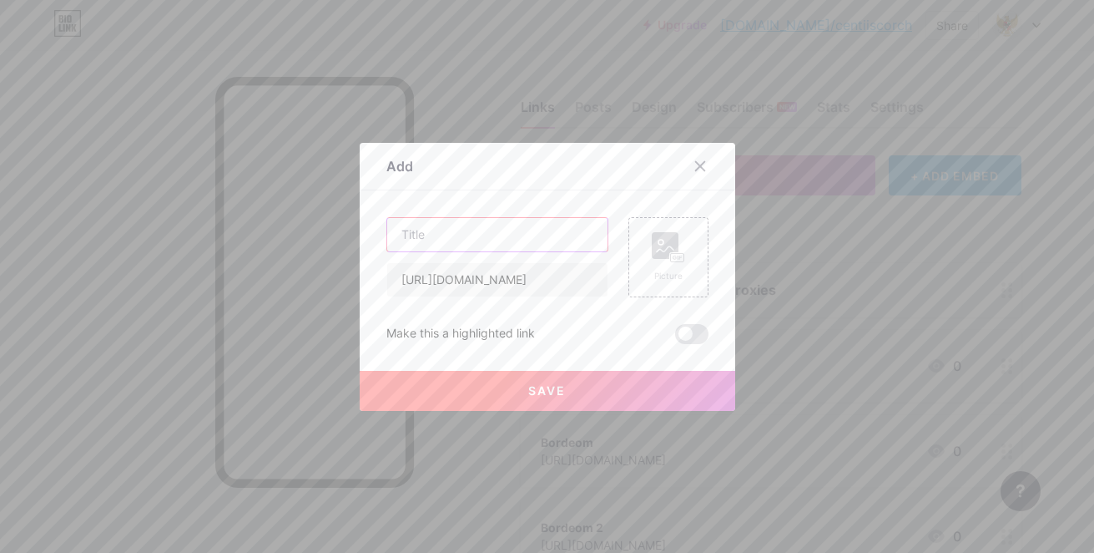
click at [493, 235] on input "text" at bounding box center [497, 234] width 220 height 33
type input "R"
type input "Last Resort"
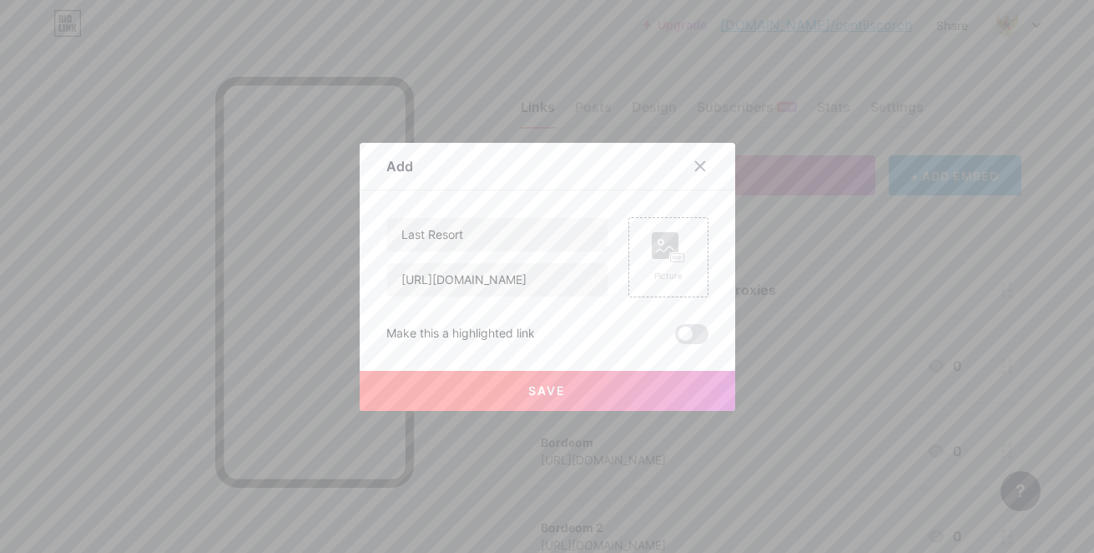
click at [563, 398] on button "Save" at bounding box center [548, 391] width 376 height 40
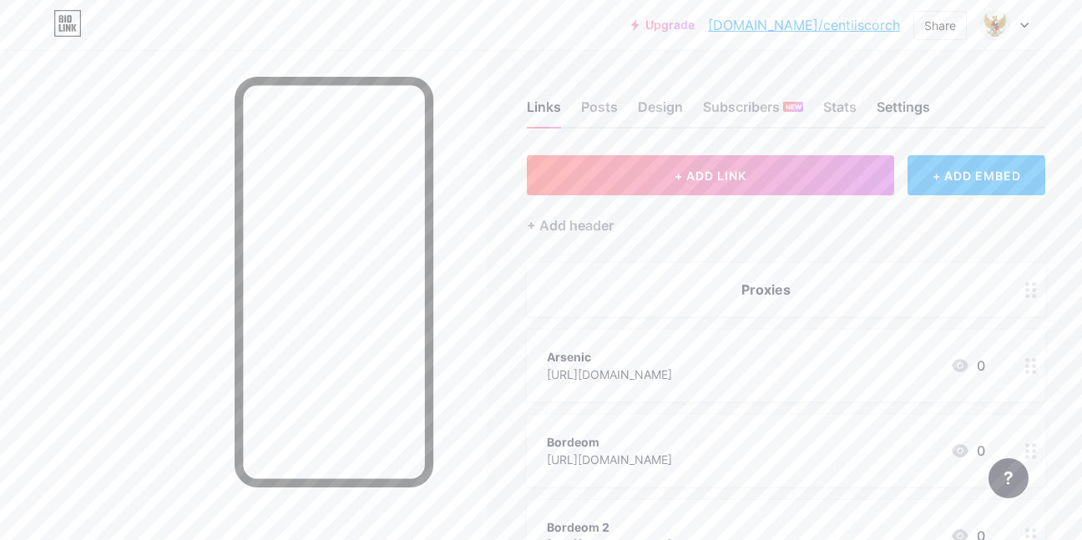
click at [907, 111] on div "Settings" at bounding box center [903, 112] width 53 height 30
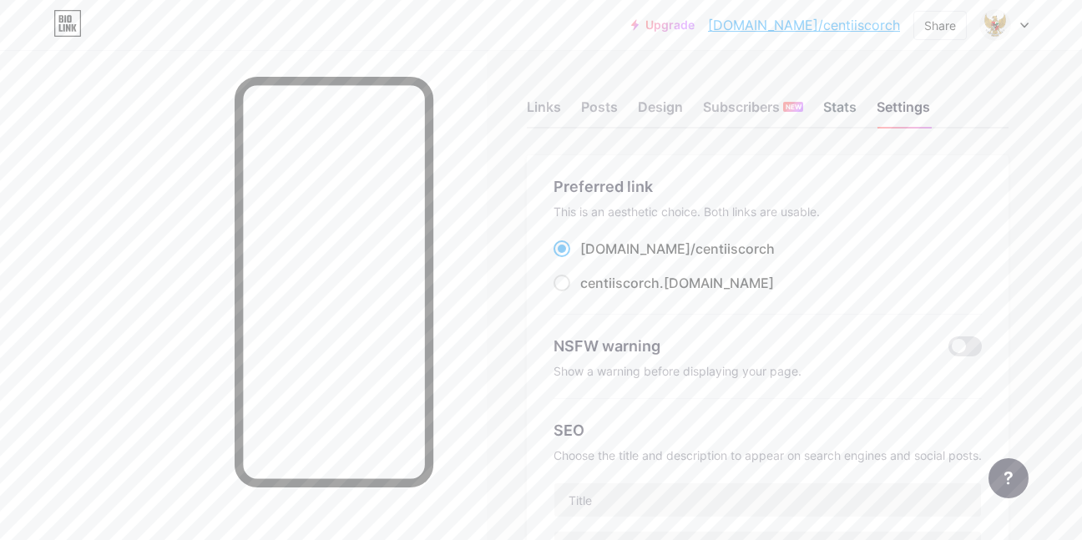
click at [823, 107] on div "Stats" at bounding box center [839, 112] width 33 height 30
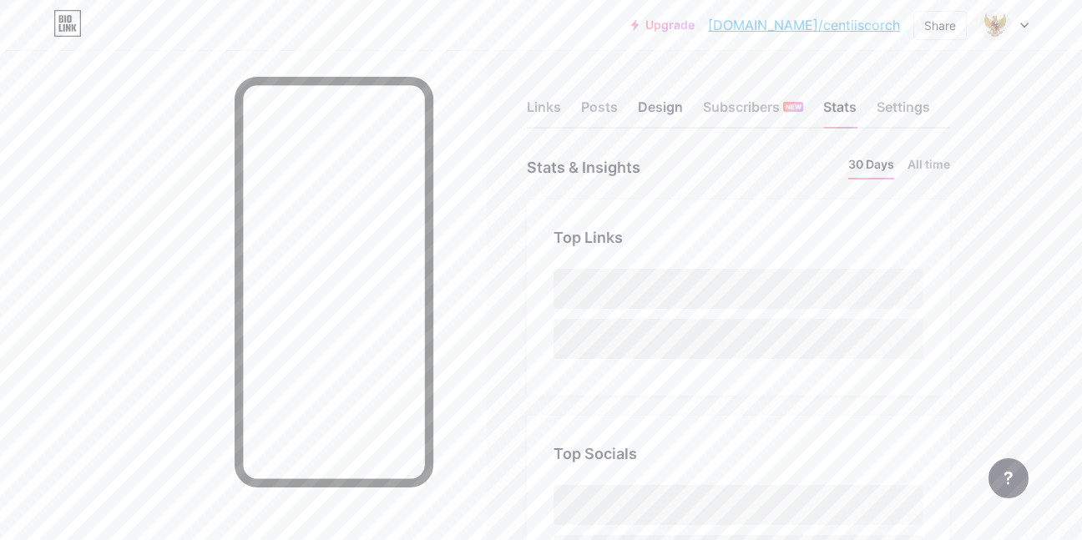
click at [656, 109] on div "Design" at bounding box center [660, 112] width 45 height 30
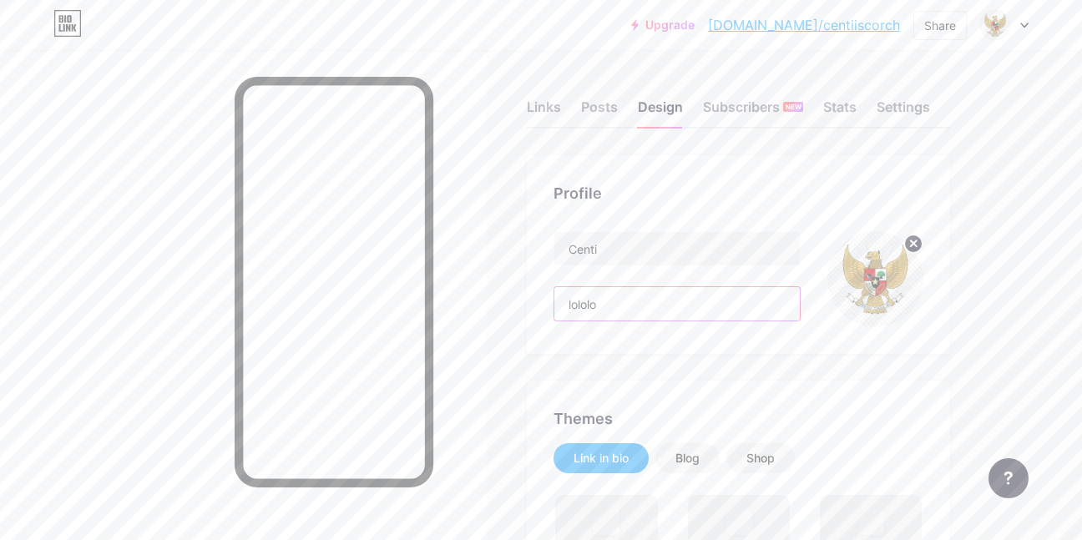
drag, startPoint x: 670, startPoint y: 308, endPoint x: 480, endPoint y: 292, distance: 190.2
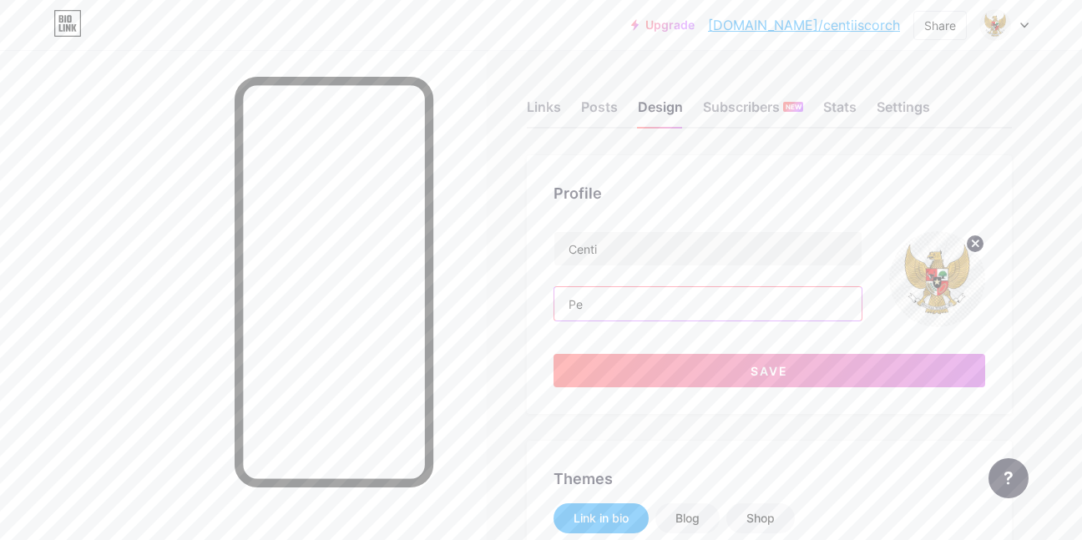
type input "P"
type input "W"
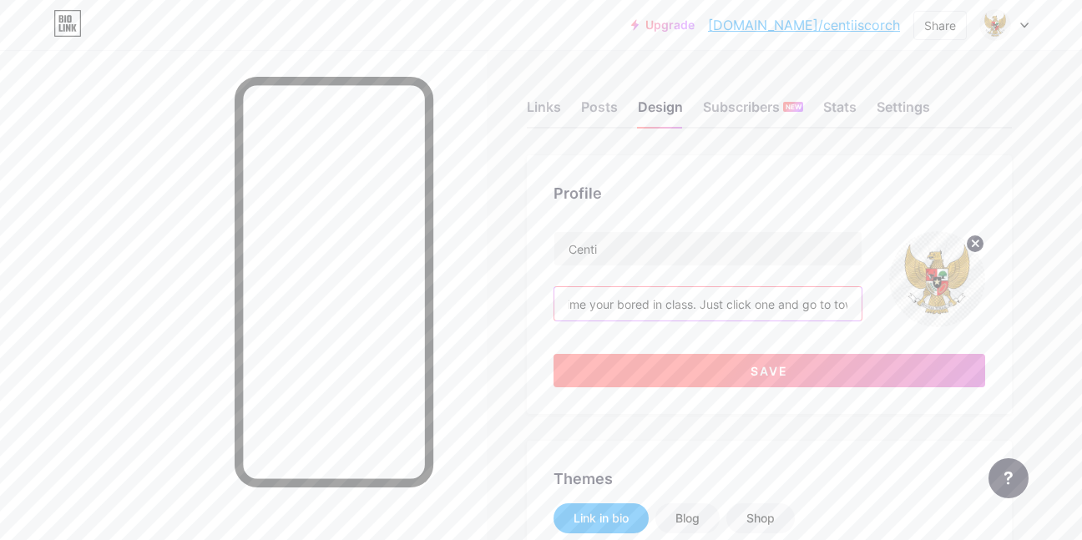
type input "We offer a wide variety of proxies. So next time your bored in class. Just clic…"
click at [829, 355] on button "Save" at bounding box center [769, 370] width 432 height 33
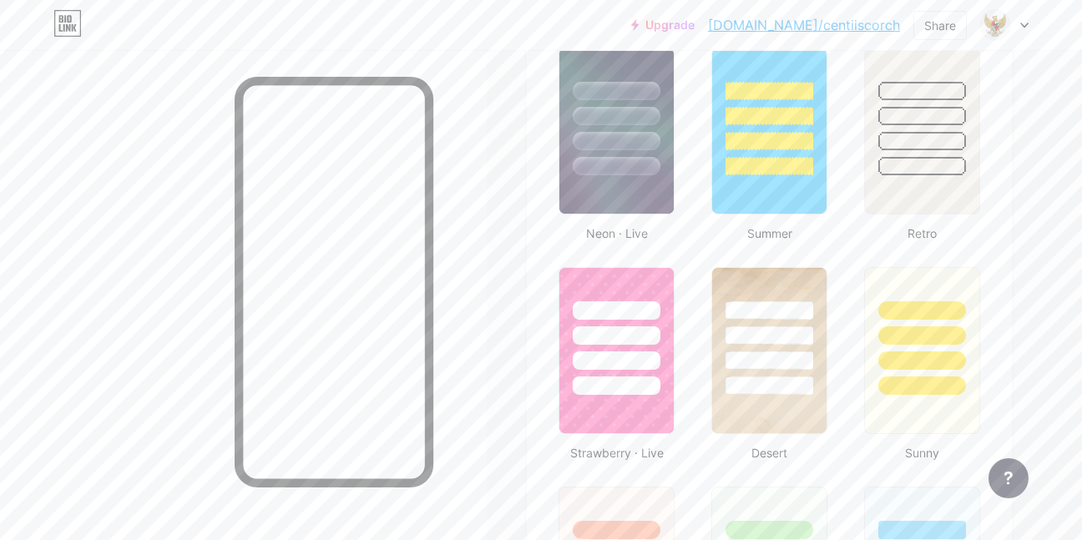
scroll to position [1113, 0]
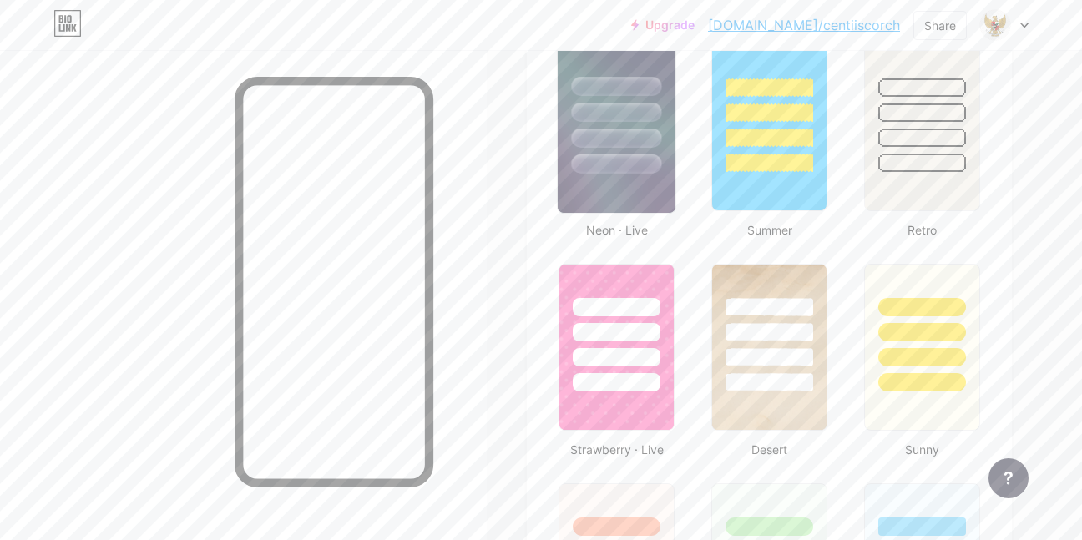
click at [594, 160] on div at bounding box center [617, 163] width 90 height 19
click at [822, 392] on div at bounding box center [769, 327] width 118 height 131
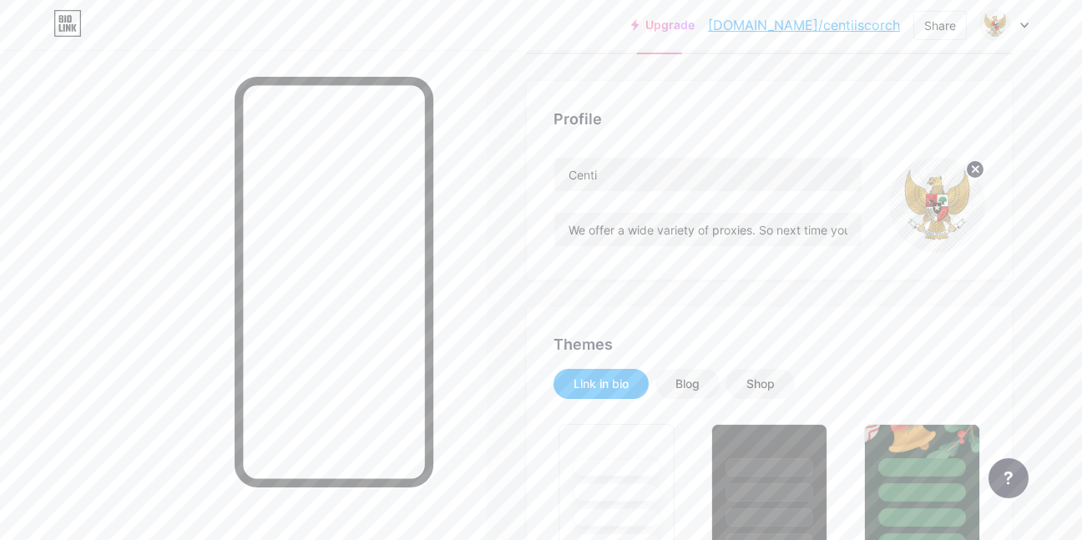
scroll to position [111, 0]
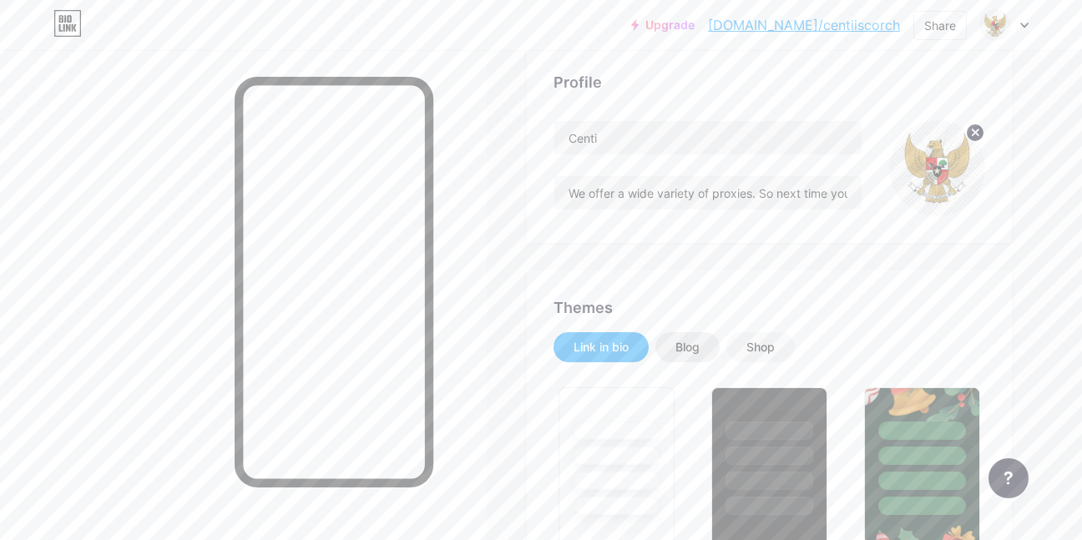
click at [662, 351] on div "Blog" at bounding box center [687, 347] width 64 height 30
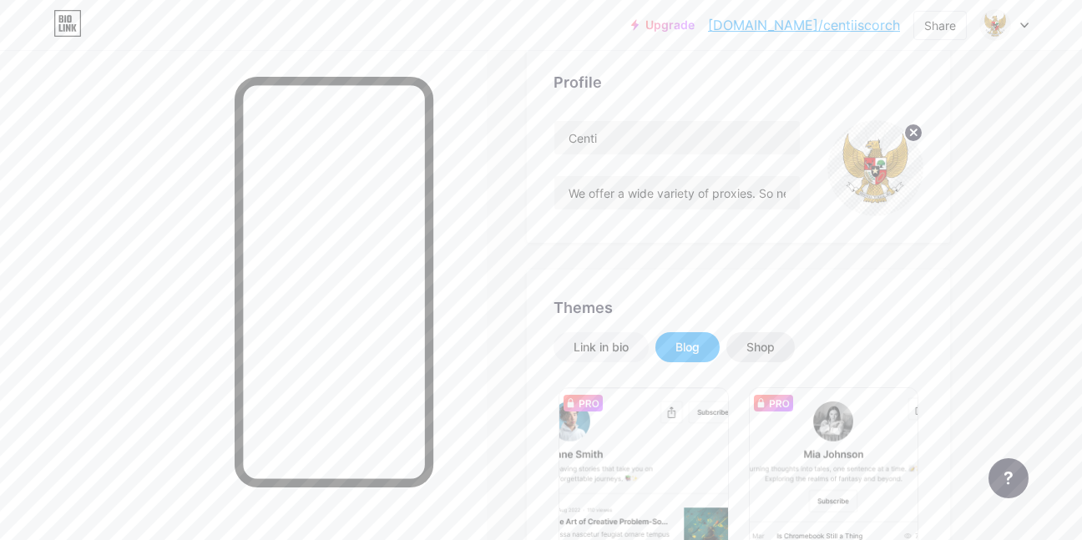
click at [760, 334] on div "Shop" at bounding box center [760, 347] width 68 height 30
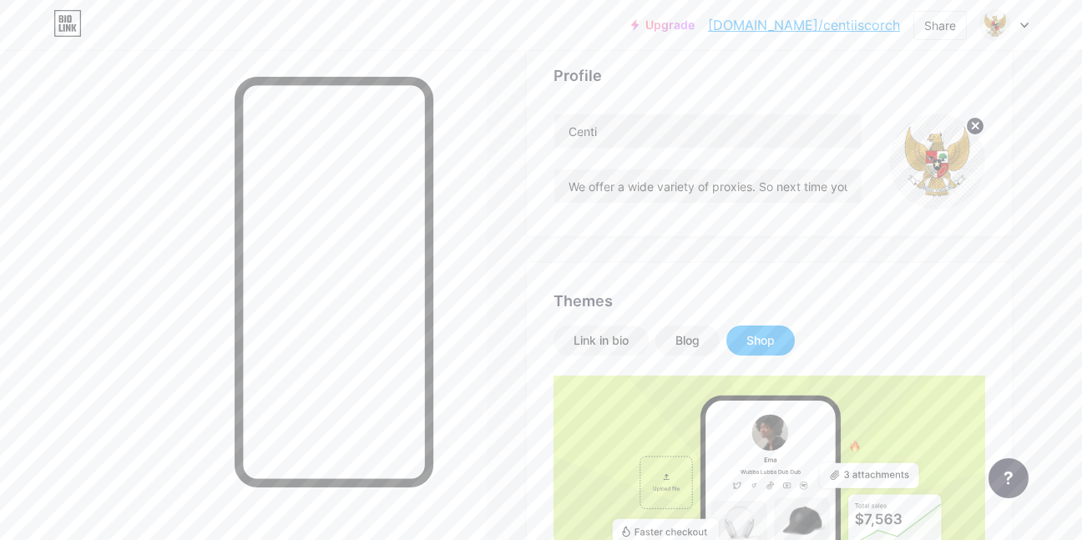
scroll to position [334, 0]
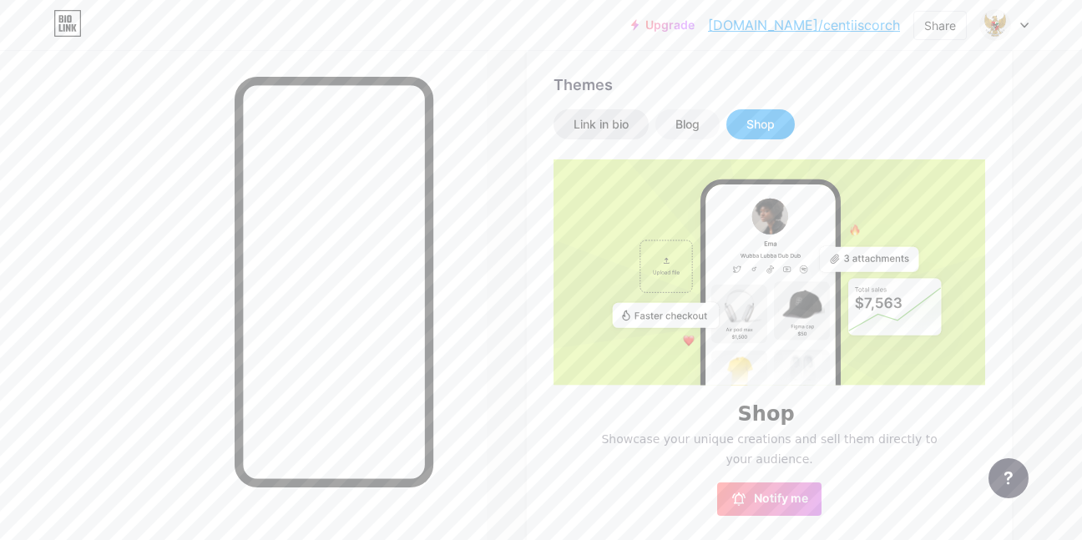
click at [618, 129] on div "Link in bio" at bounding box center [601, 124] width 55 height 17
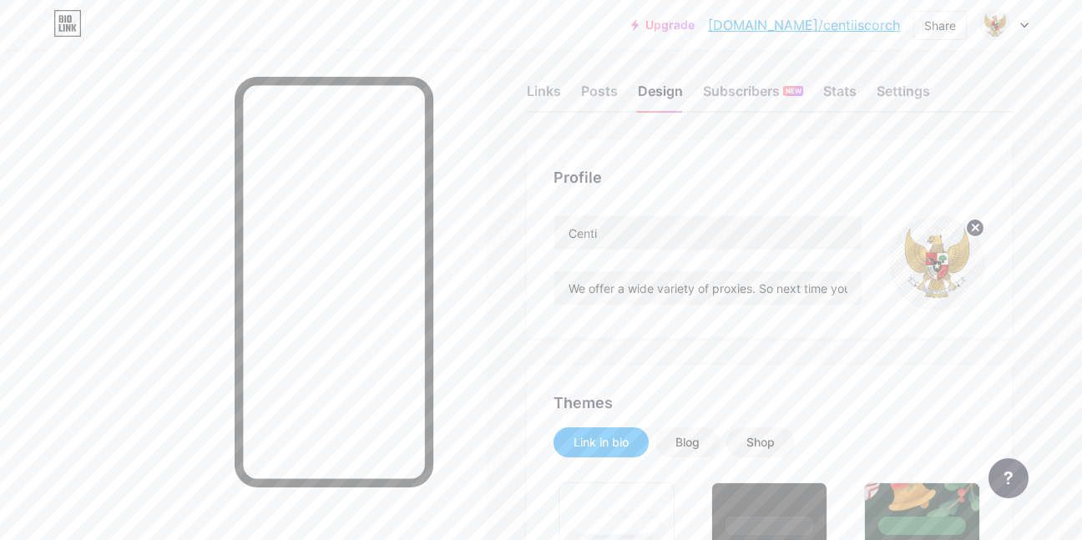
scroll to position [0, 0]
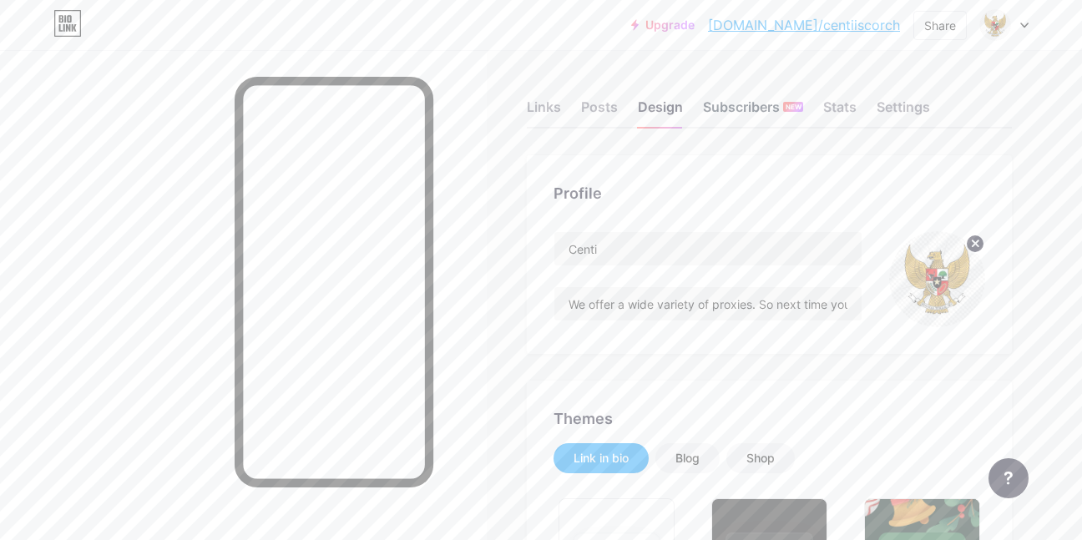
click at [716, 114] on div "Subscribers NEW" at bounding box center [753, 112] width 100 height 30
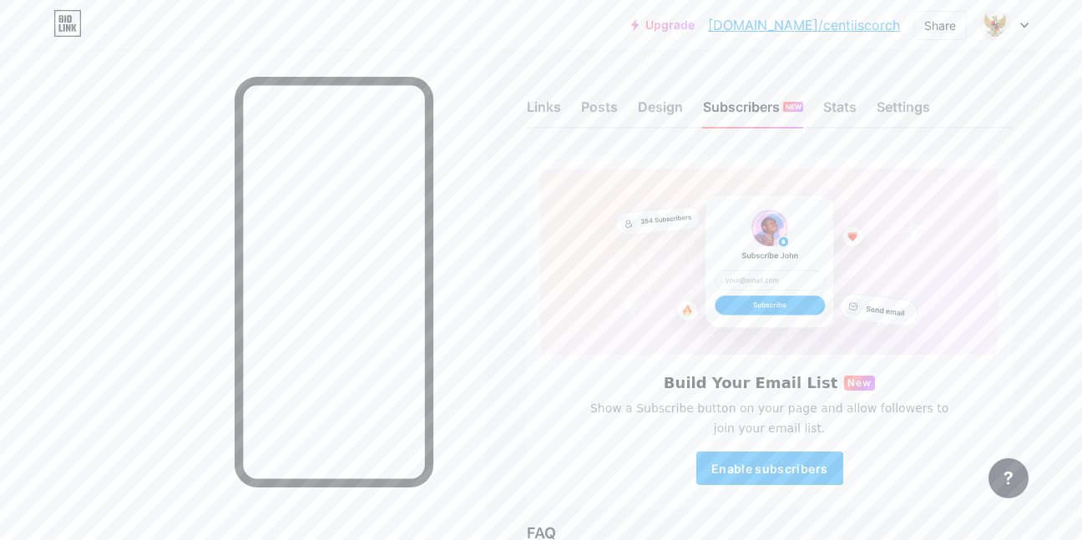
click at [662, 55] on div "Links Posts Design Subscribers NEW Stats Settings Build Your Email List New Sho…" at bounding box center [541, 420] width 1082 height 740
drag, startPoint x: 662, startPoint y: 55, endPoint x: 609, endPoint y: 95, distance: 66.1
click at [609, 95] on div "Links Posts Design Subscribers NEW Stats Settings" at bounding box center [769, 99] width 485 height 58
click at [899, 108] on div "Settings" at bounding box center [903, 112] width 53 height 30
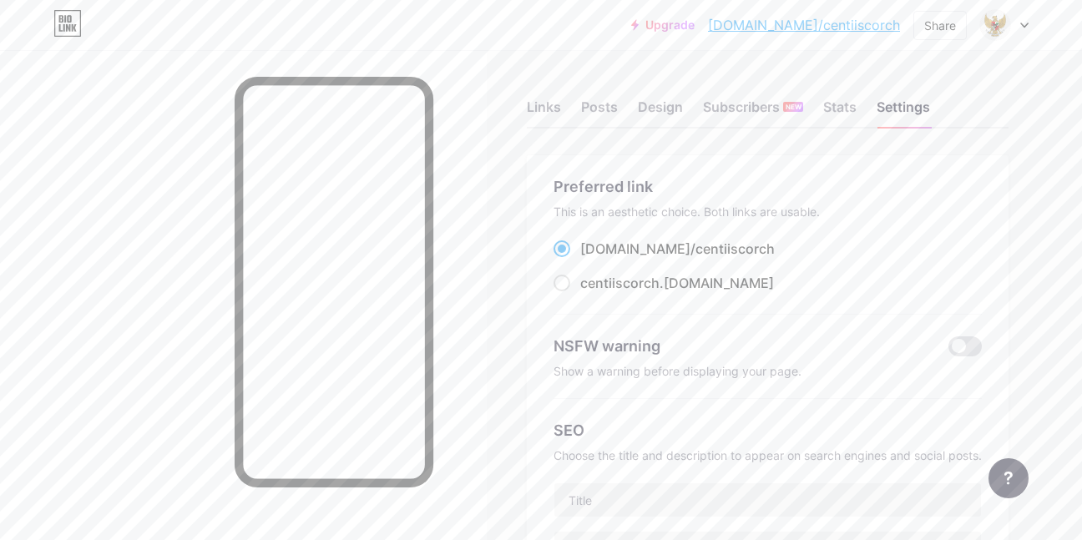
click at [826, 24] on link "[DOMAIN_NAME]/centiiscorch" at bounding box center [804, 25] width 192 height 20
click at [555, 118] on div "Links Posts Design Subscribers NEW Stats Settings" at bounding box center [768, 99] width 482 height 58
click at [550, 114] on div "Links" at bounding box center [544, 112] width 34 height 30
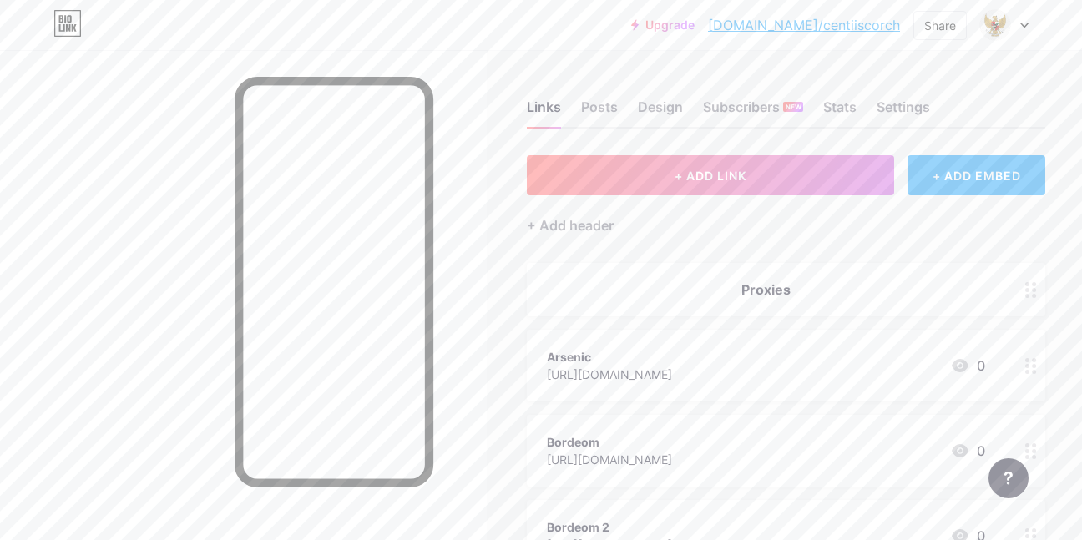
click at [1017, 366] on div at bounding box center [1031, 366] width 28 height 72
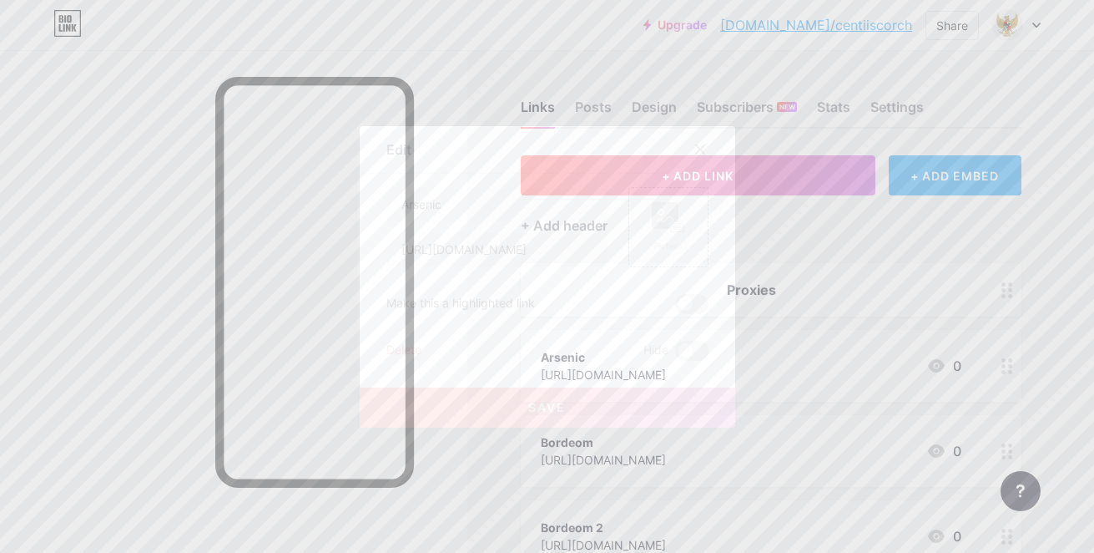
click at [405, 341] on div "Delete" at bounding box center [404, 351] width 35 height 20
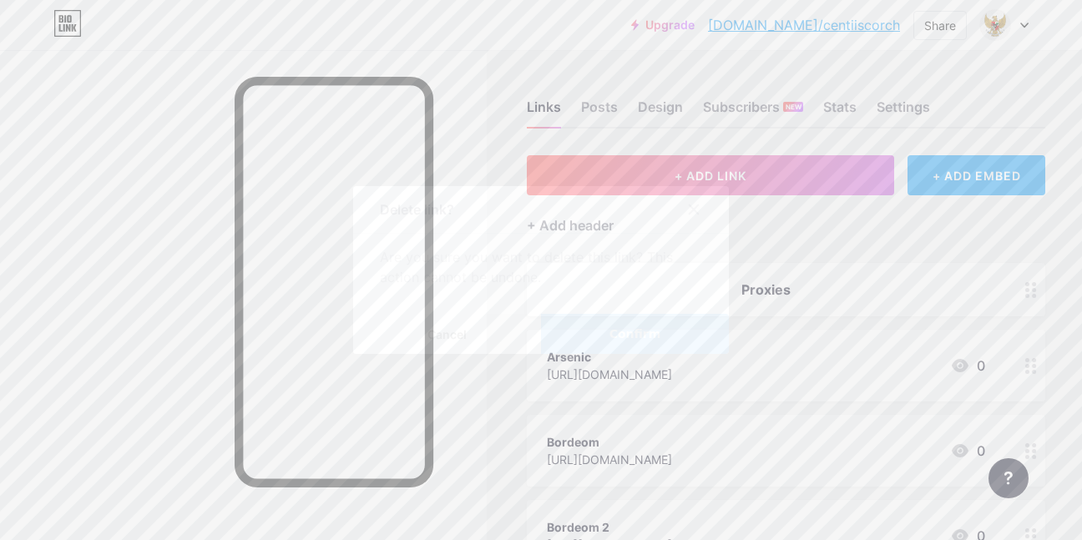
click at [614, 351] on button "Confirm" at bounding box center [635, 334] width 188 height 40
